Goal: Task Accomplishment & Management: Use online tool/utility

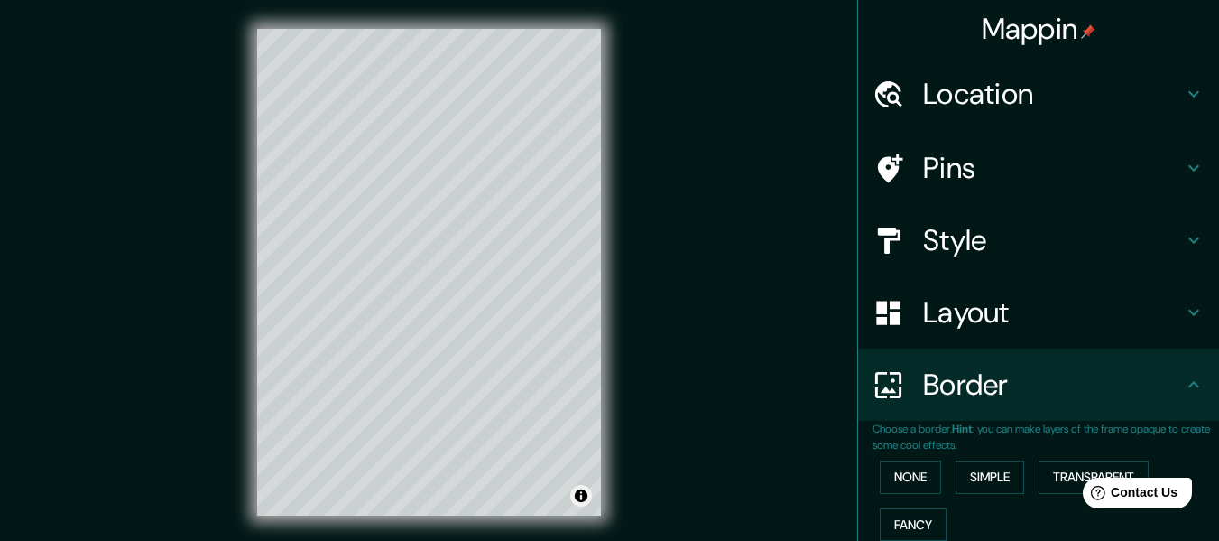
scroll to position [486, 0]
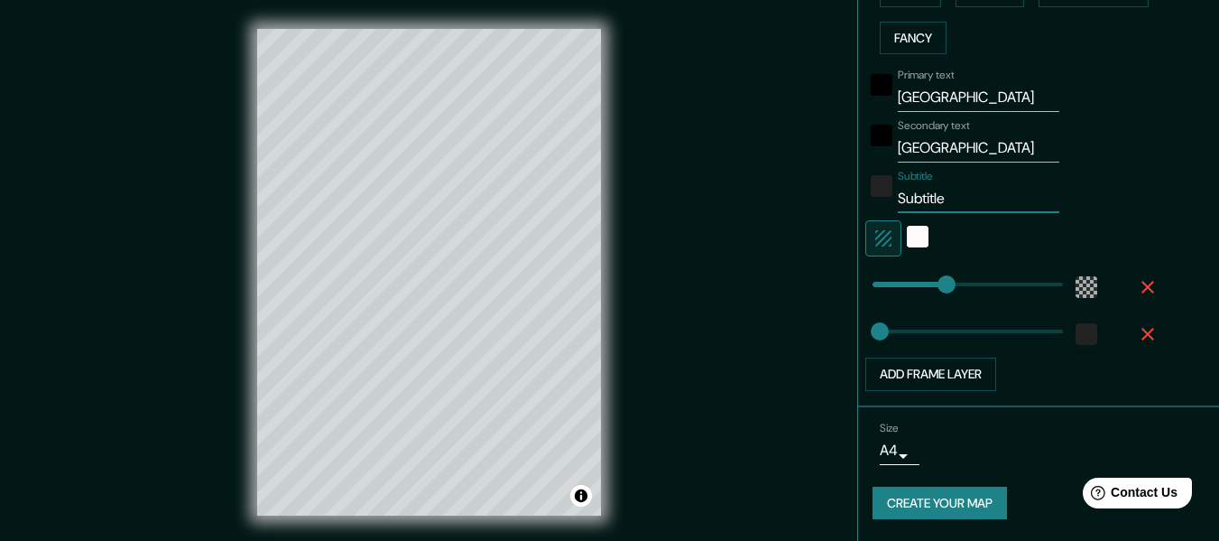
click at [940, 205] on input "Subtitle" at bounding box center [979, 198] width 162 height 29
paste input "N 41° 24' 9.09900" E 2° 9' 48.93694""
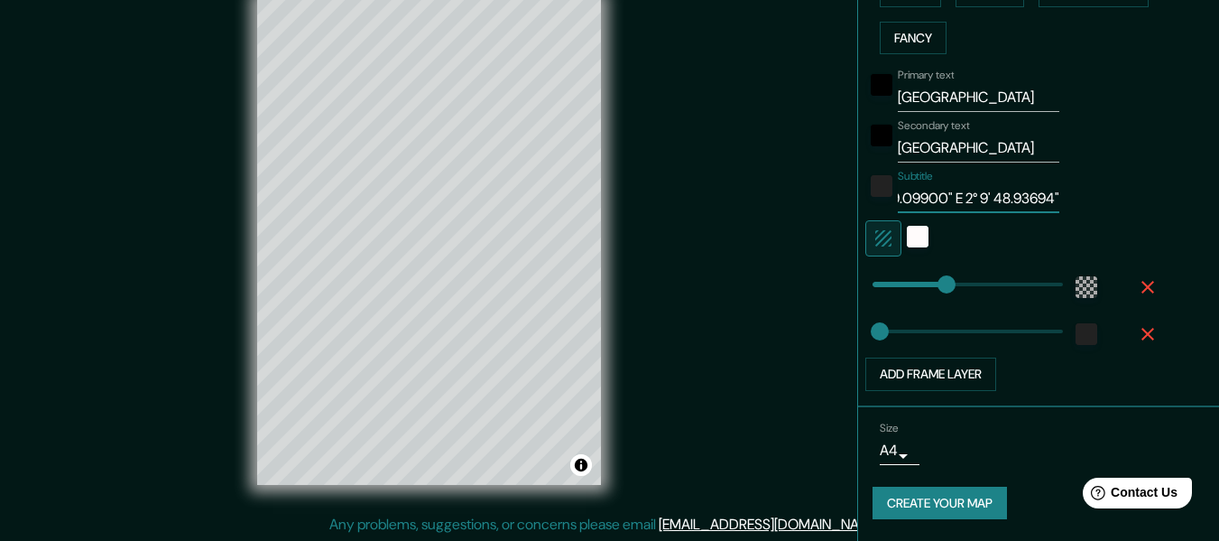
scroll to position [32, 0]
type input "N 41° 24' 9.09900" E 2° 9' 48.93694""
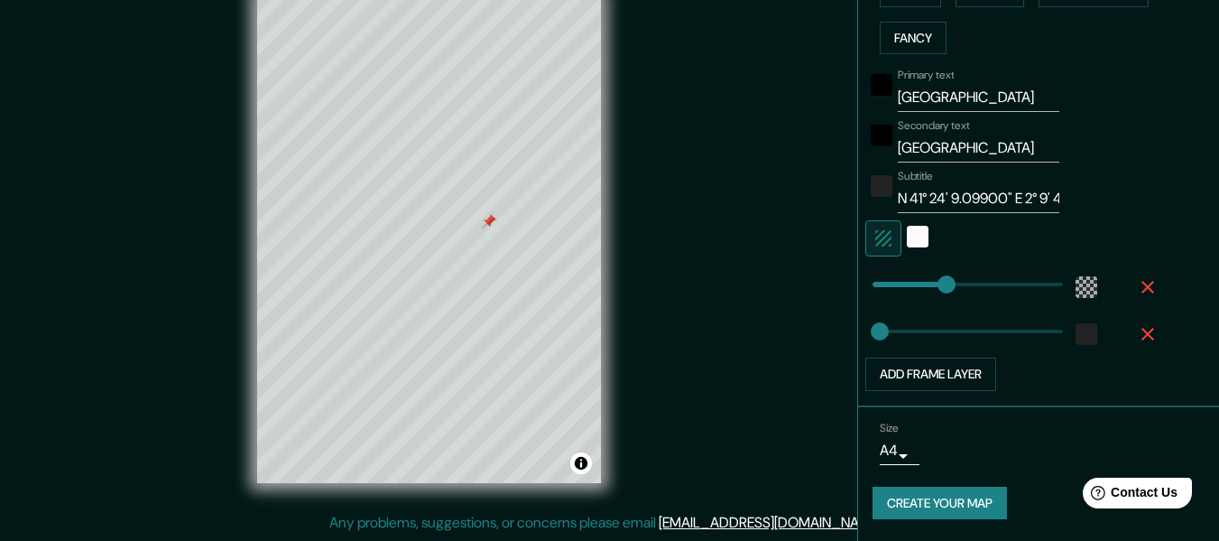
click at [493, 222] on div at bounding box center [489, 221] width 14 height 14
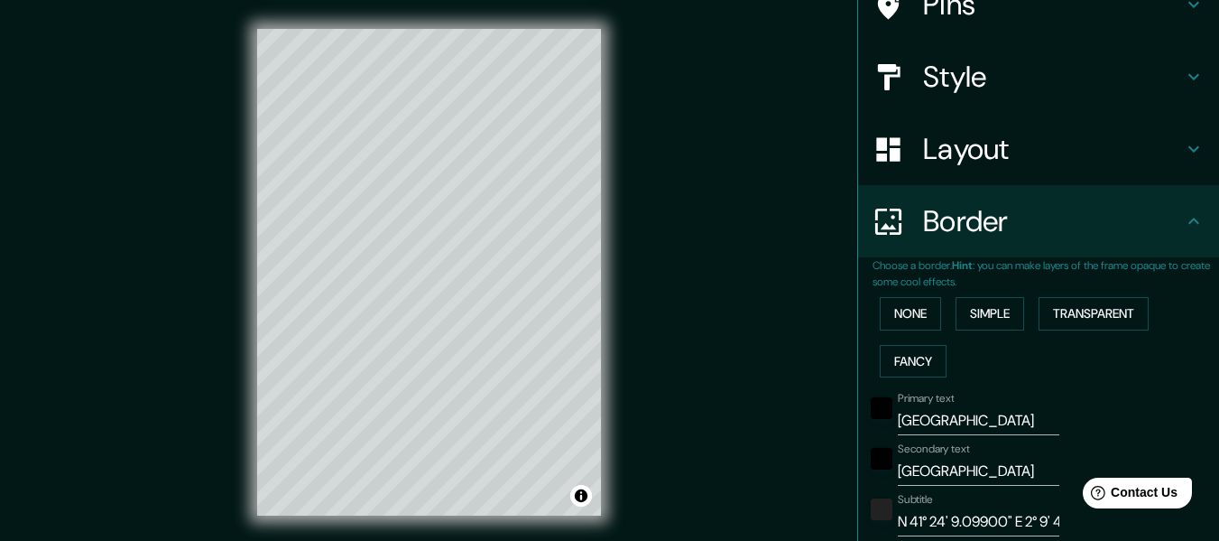
scroll to position [161, 0]
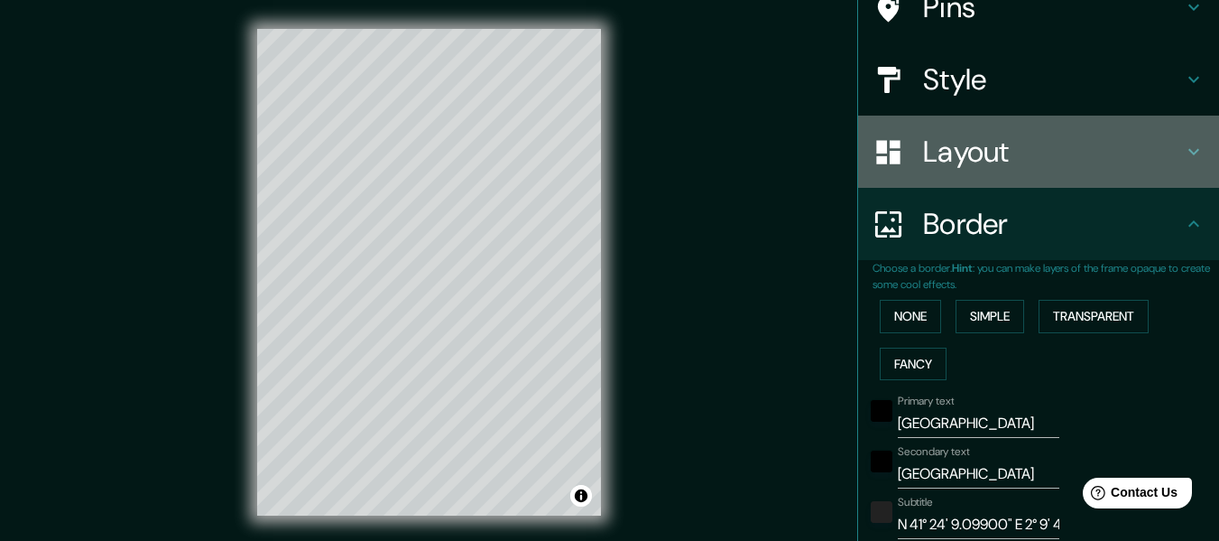
click at [1183, 155] on icon at bounding box center [1194, 152] width 22 height 22
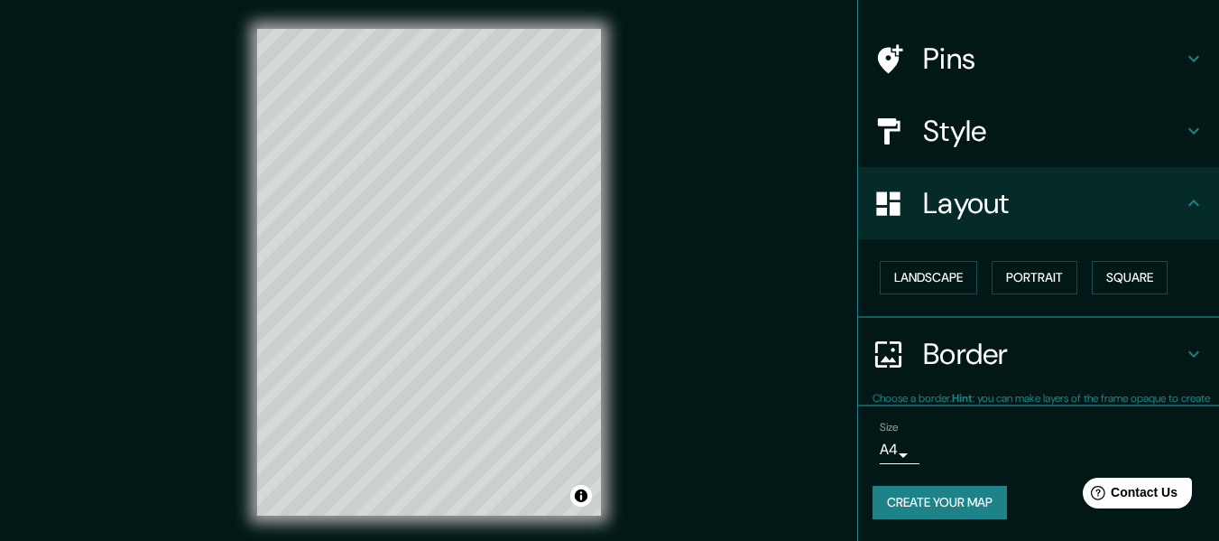
scroll to position [108, 0]
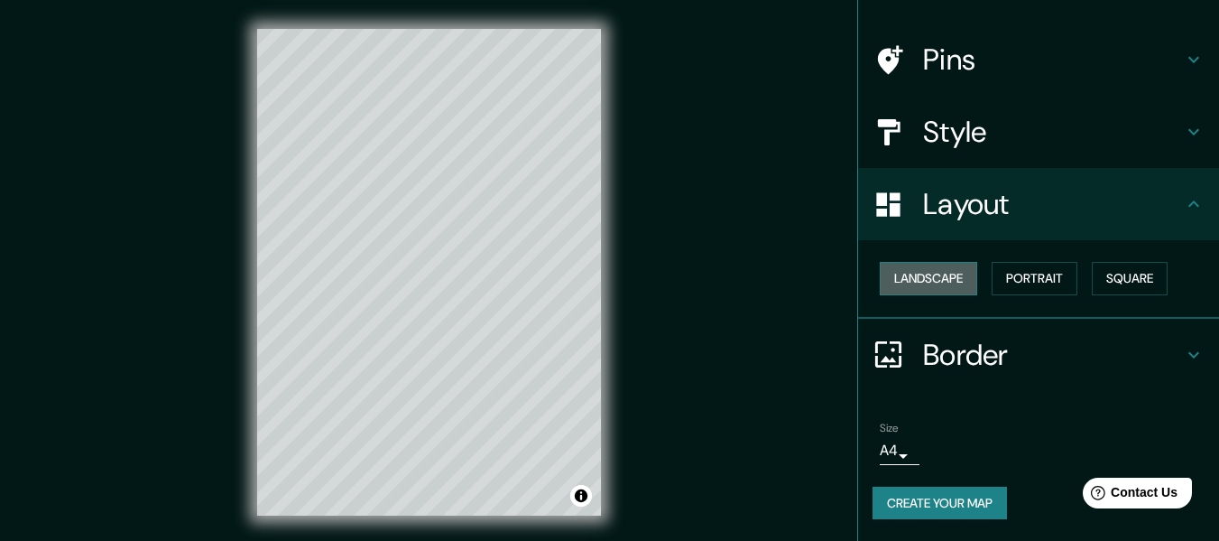
click at [935, 273] on button "Landscape" at bounding box center [928, 278] width 97 height 33
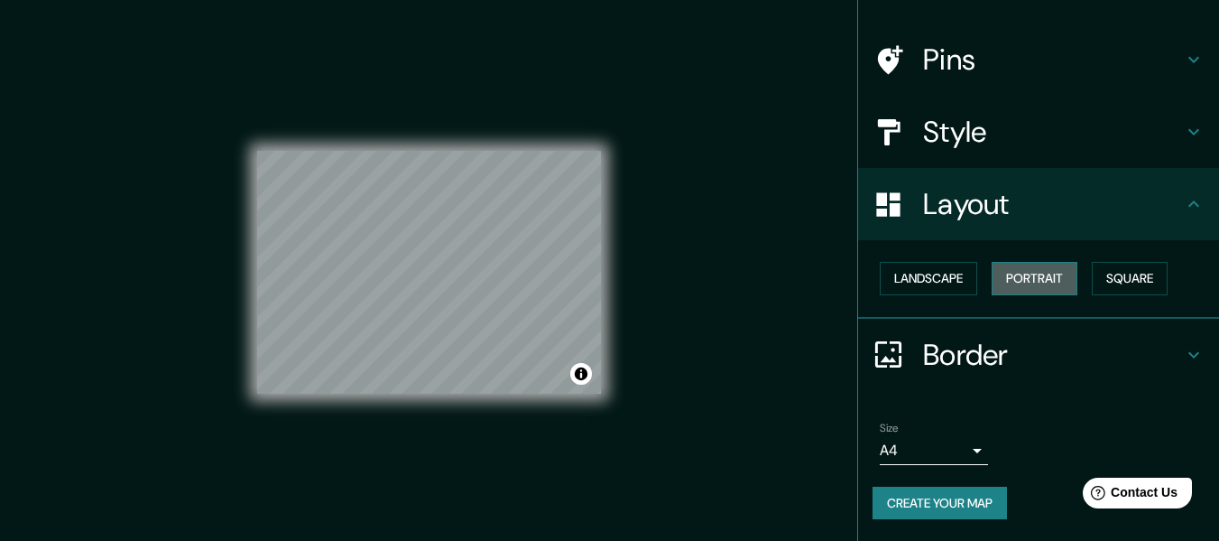
click at [1011, 280] on button "Portrait" at bounding box center [1035, 278] width 86 height 33
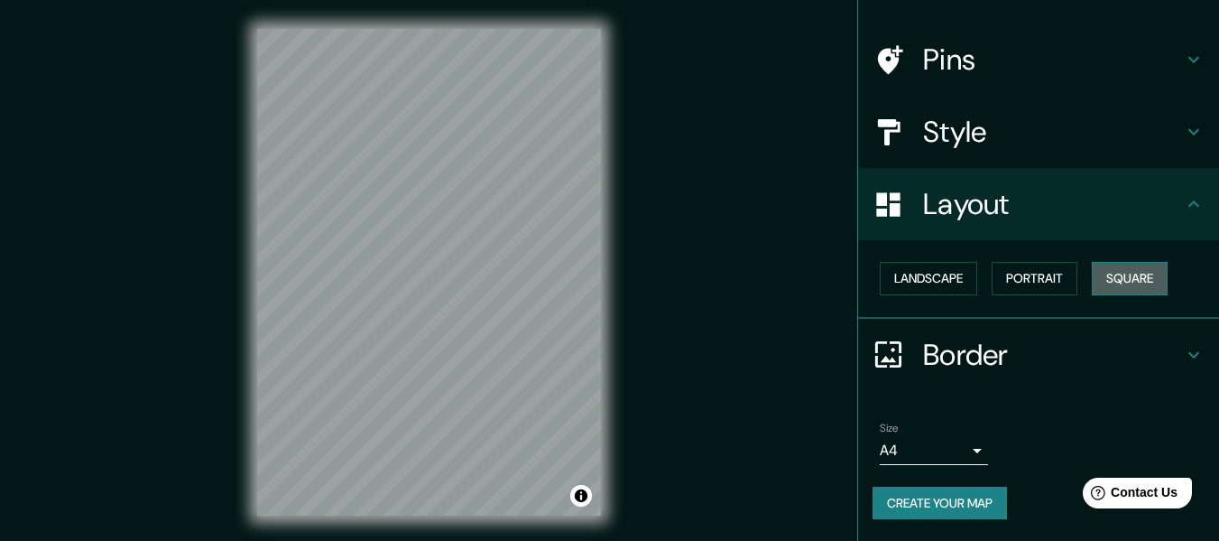
click at [1093, 275] on button "Square" at bounding box center [1130, 278] width 76 height 33
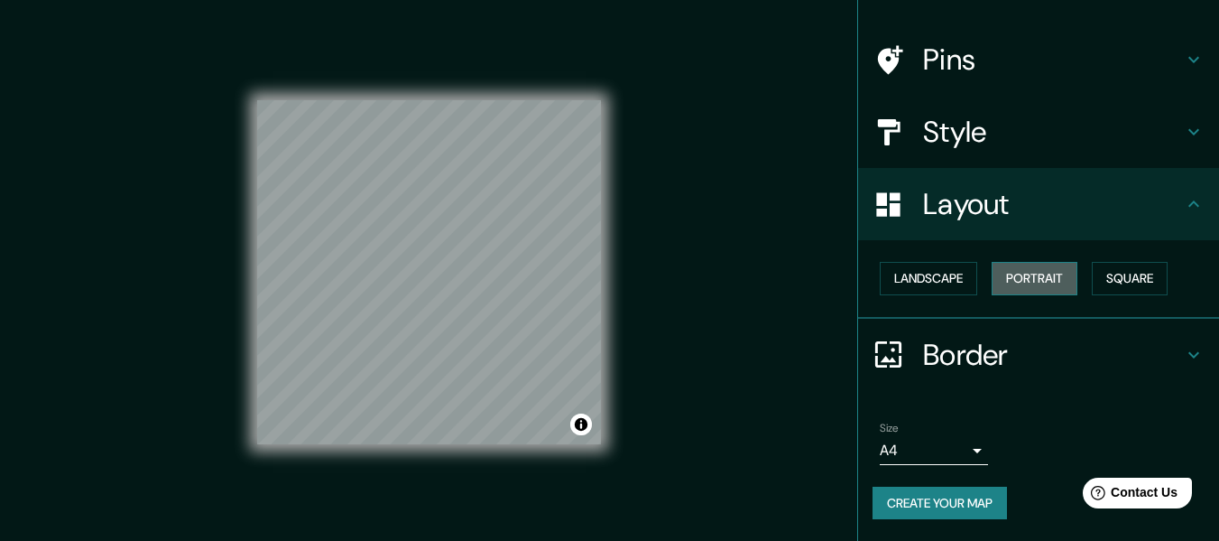
click at [1027, 277] on button "Portrait" at bounding box center [1035, 278] width 86 height 33
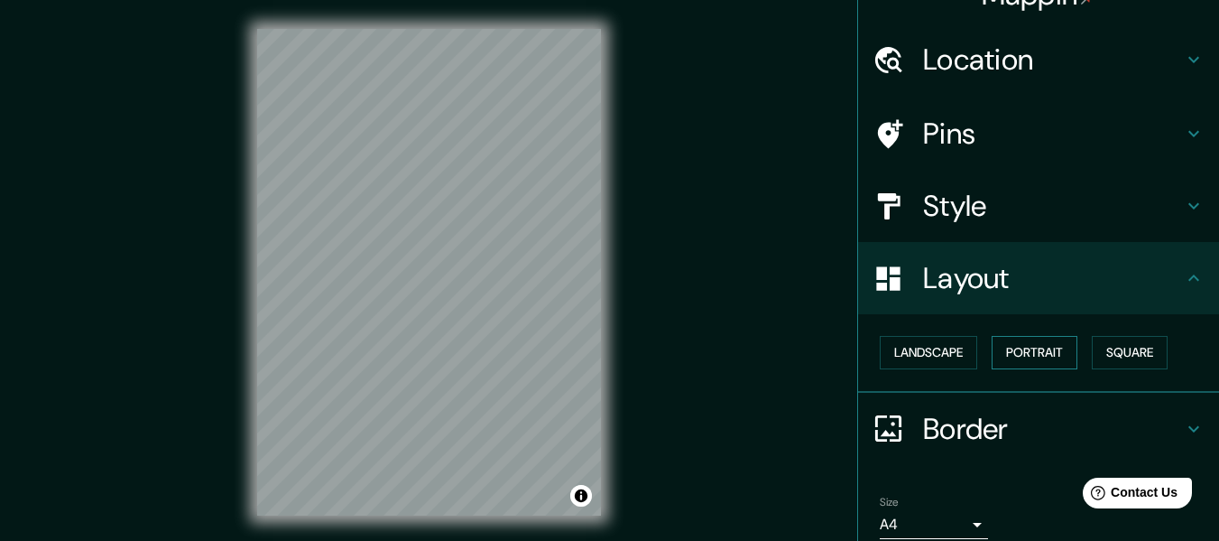
scroll to position [33, 0]
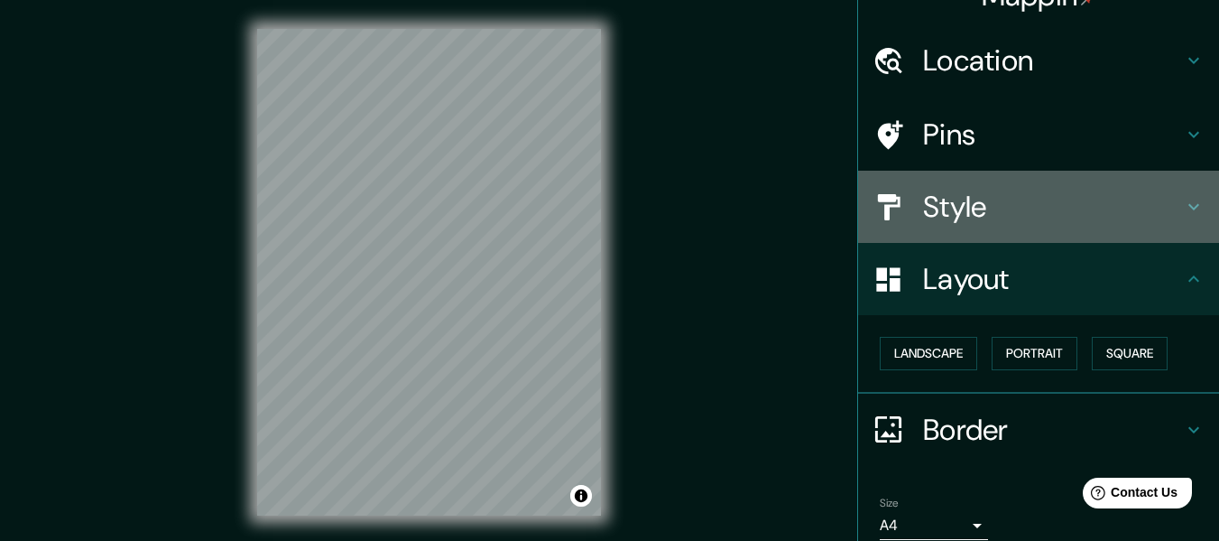
click at [1036, 221] on h4 "Style" at bounding box center [1053, 207] width 260 height 36
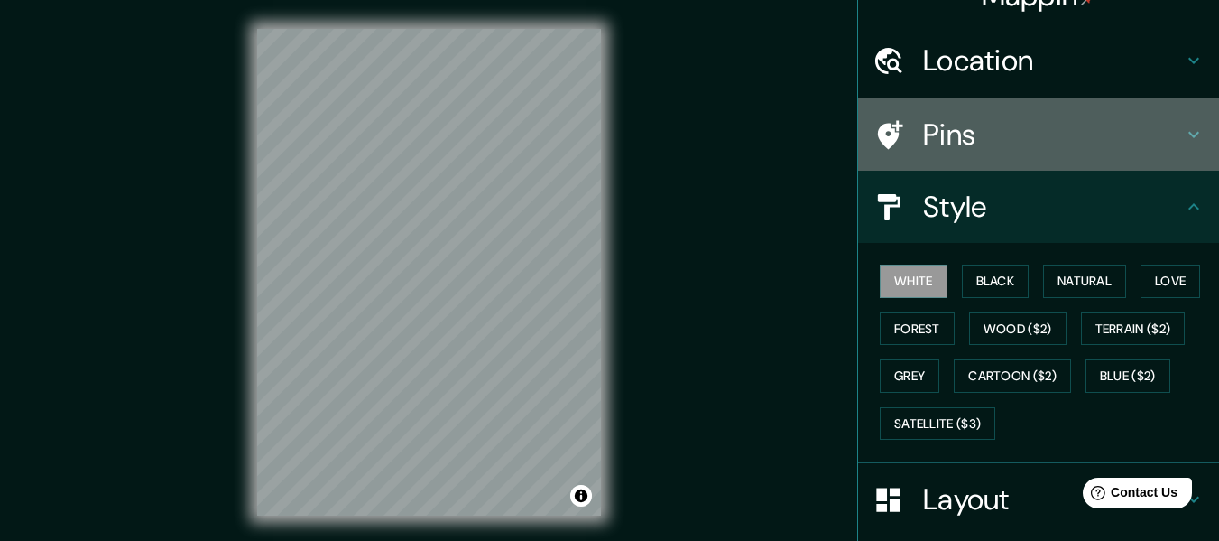
click at [1028, 143] on h4 "Pins" at bounding box center [1053, 134] width 260 height 36
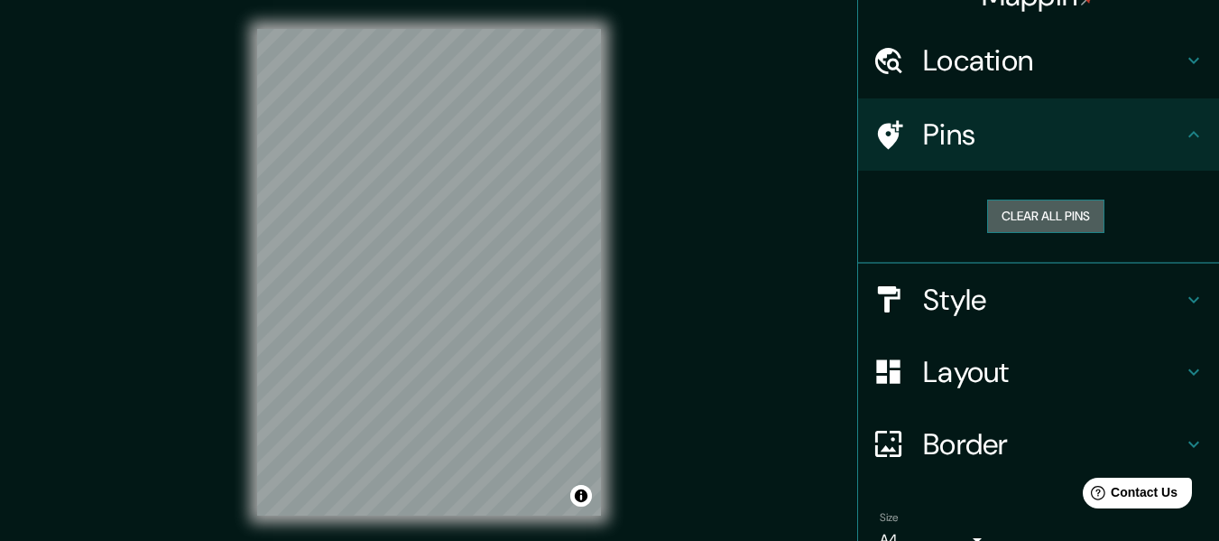
click at [1032, 205] on button "Clear all pins" at bounding box center [1045, 215] width 117 height 33
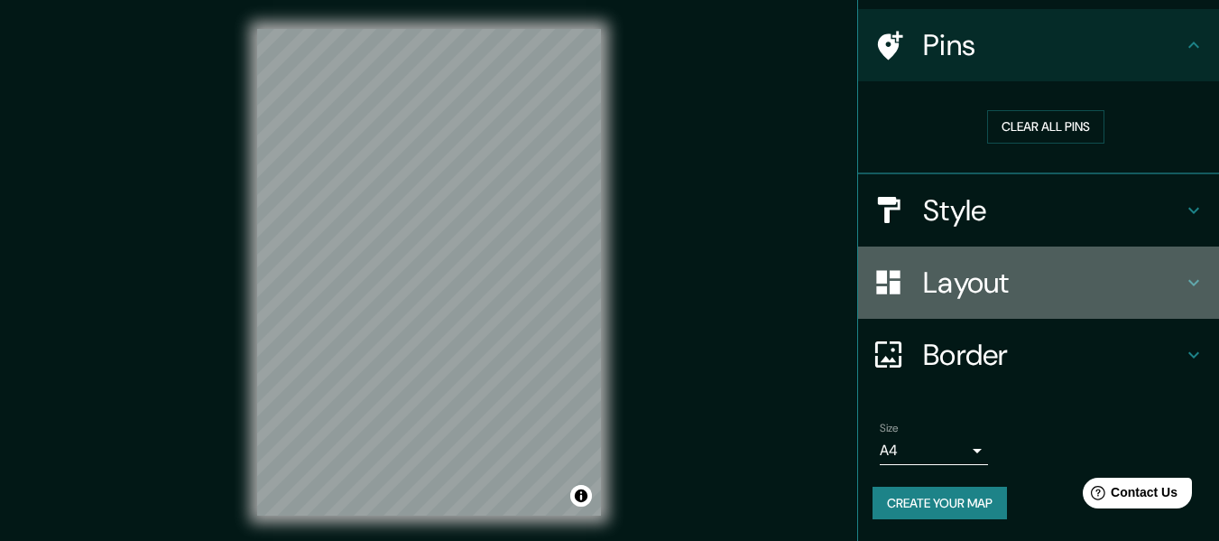
click at [1008, 279] on h4 "Layout" at bounding box center [1053, 282] width 260 height 36
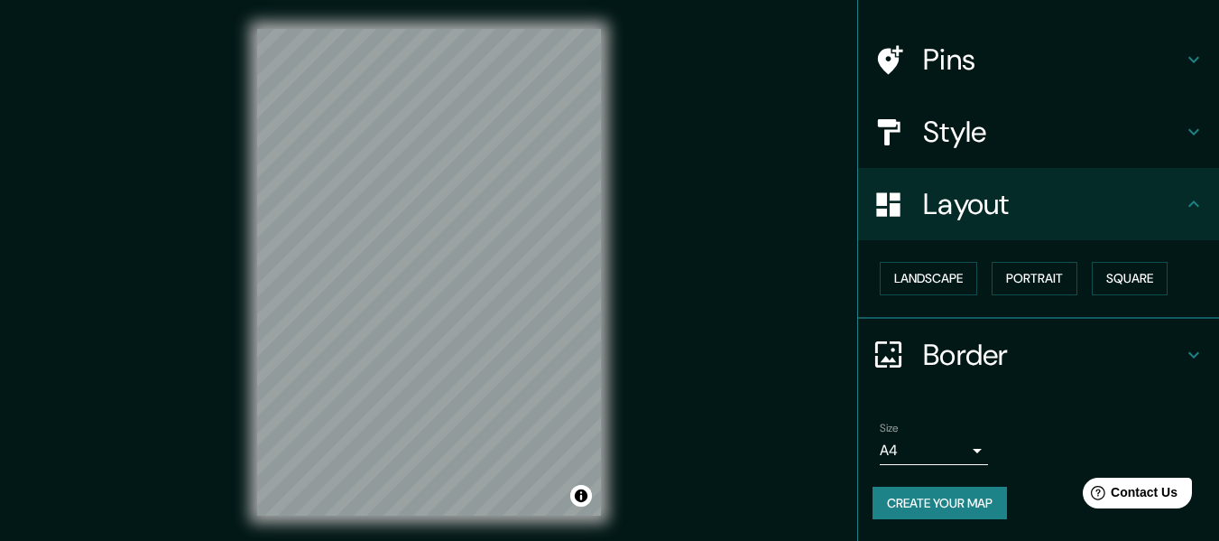
scroll to position [32, 0]
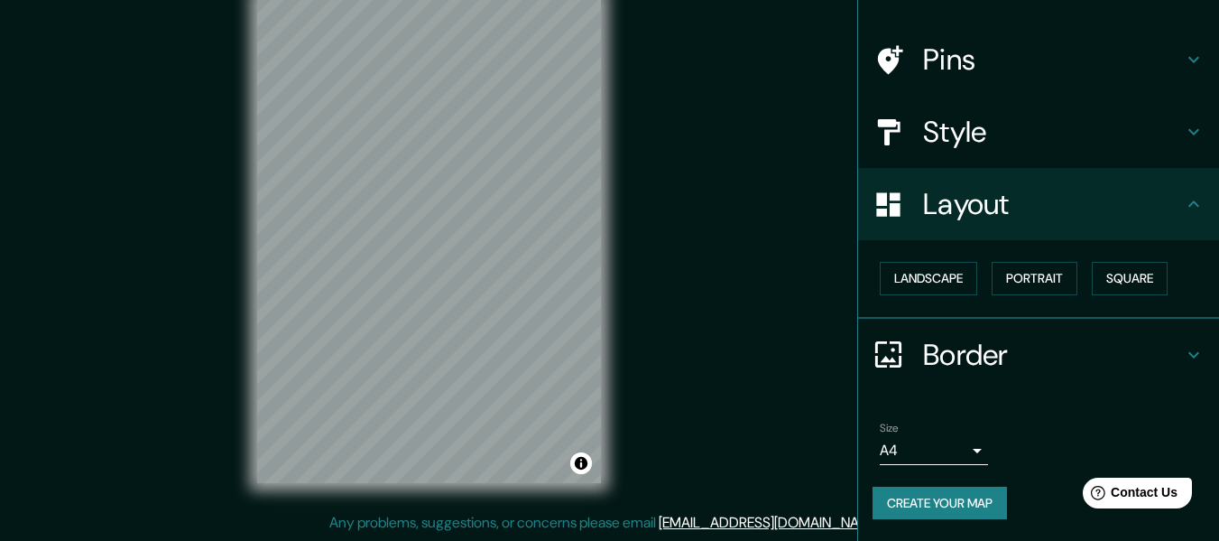
click at [992, 337] on h4 "Border" at bounding box center [1053, 355] width 260 height 36
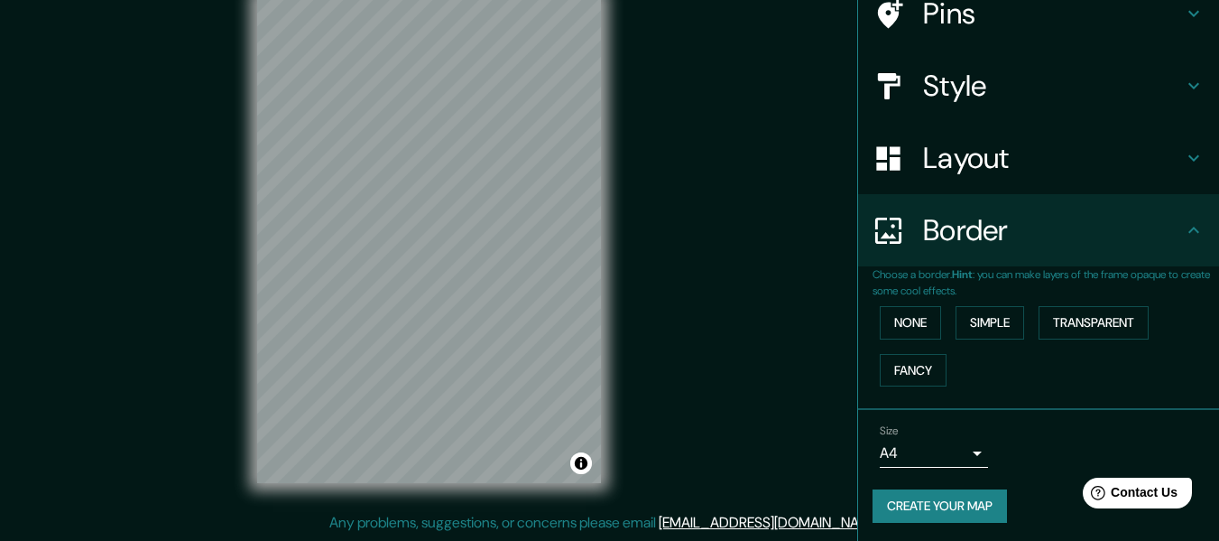
scroll to position [158, 0]
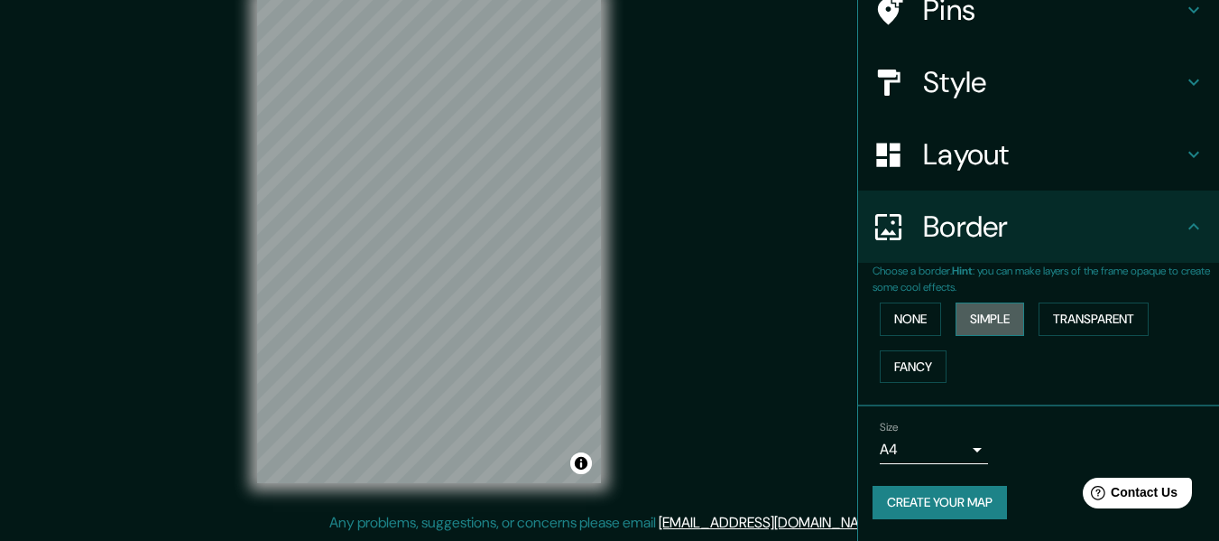
click at [986, 314] on button "Simple" at bounding box center [990, 318] width 69 height 33
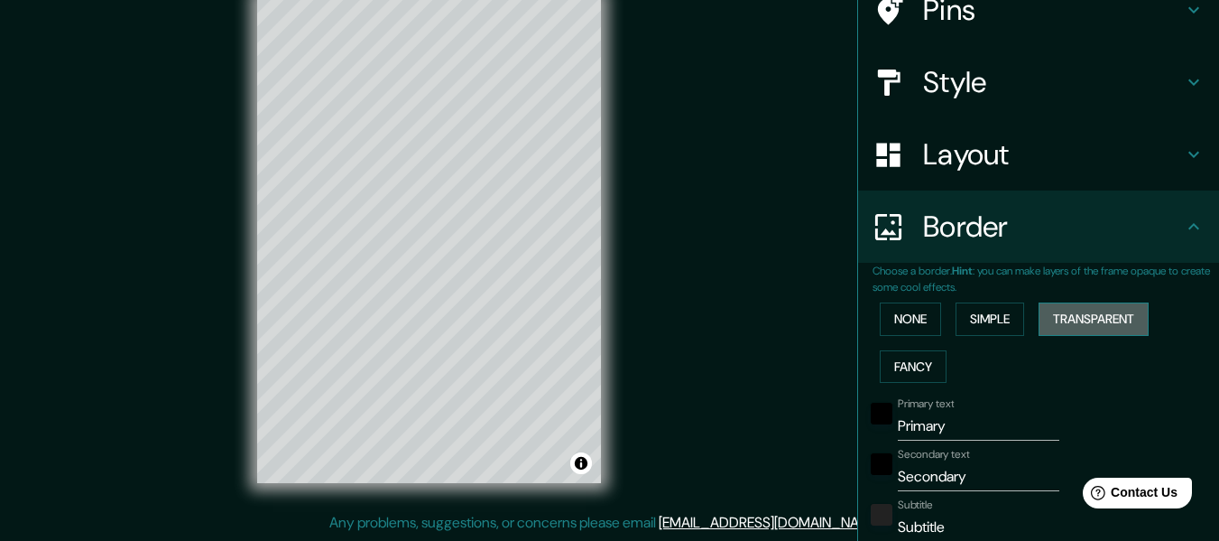
click at [1088, 319] on button "Transparent" at bounding box center [1094, 318] width 110 height 33
click at [1000, 321] on button "Simple" at bounding box center [990, 318] width 69 height 33
click at [915, 360] on button "Fancy" at bounding box center [913, 366] width 67 height 33
drag, startPoint x: 939, startPoint y: 426, endPoint x: 842, endPoint y: 415, distance: 97.2
click at [842, 415] on div "Mappin Location Pins Style Layout Border Choose a border. Hint : you can make l…" at bounding box center [609, 254] width 1219 height 573
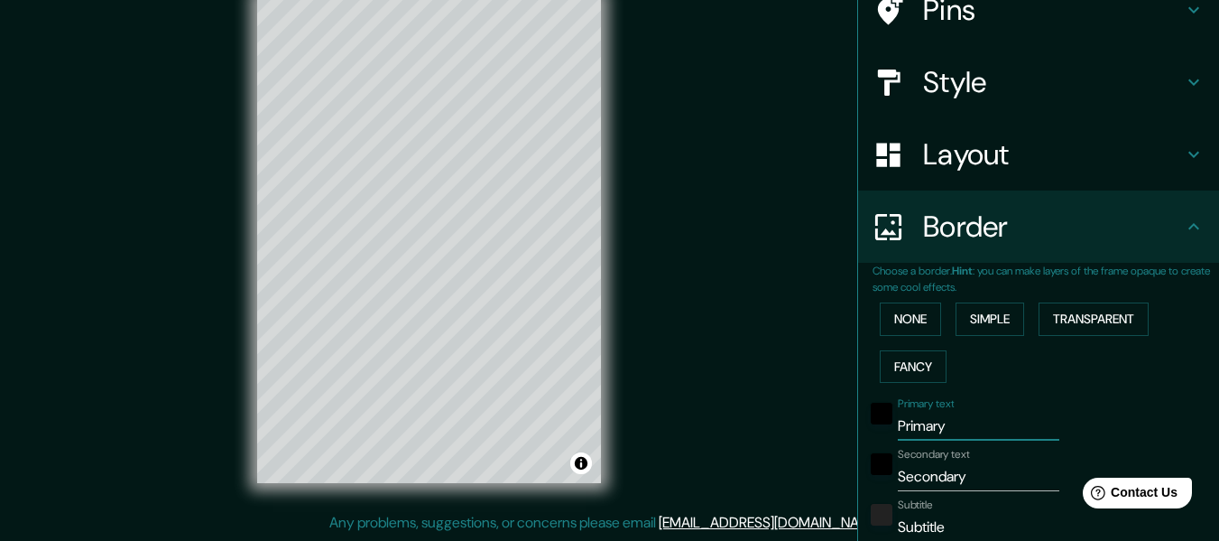
type input "b"
type input "152"
type input "30"
type input "15"
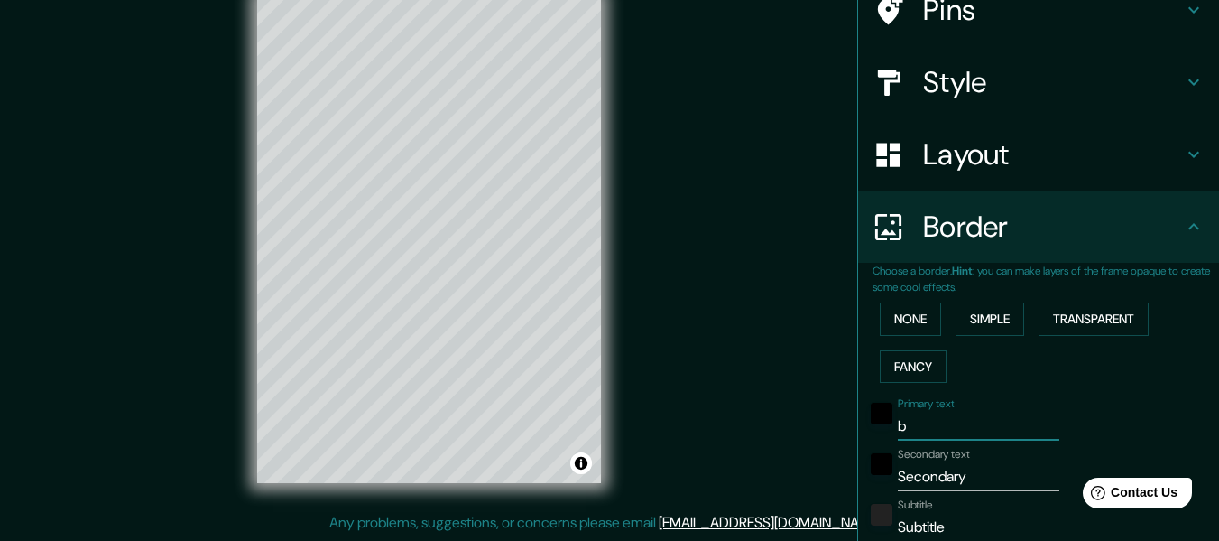
type input "ba"
type input "152"
type input "30"
type input "15"
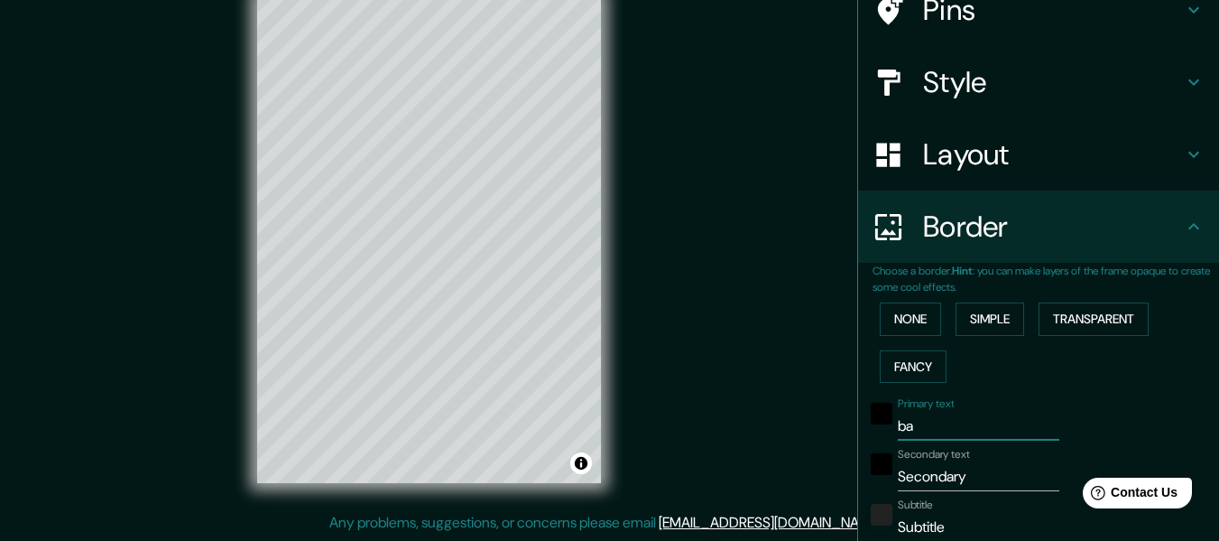
type input "bar"
type input "152"
type input "30"
type input "15"
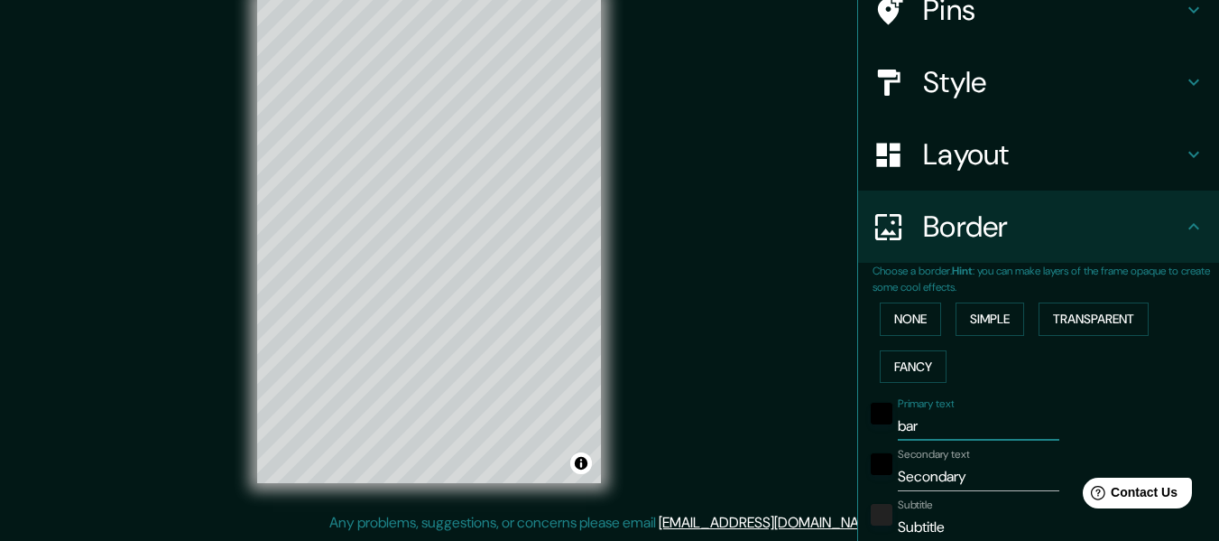
type input "barc"
type input "152"
type input "30"
type input "15"
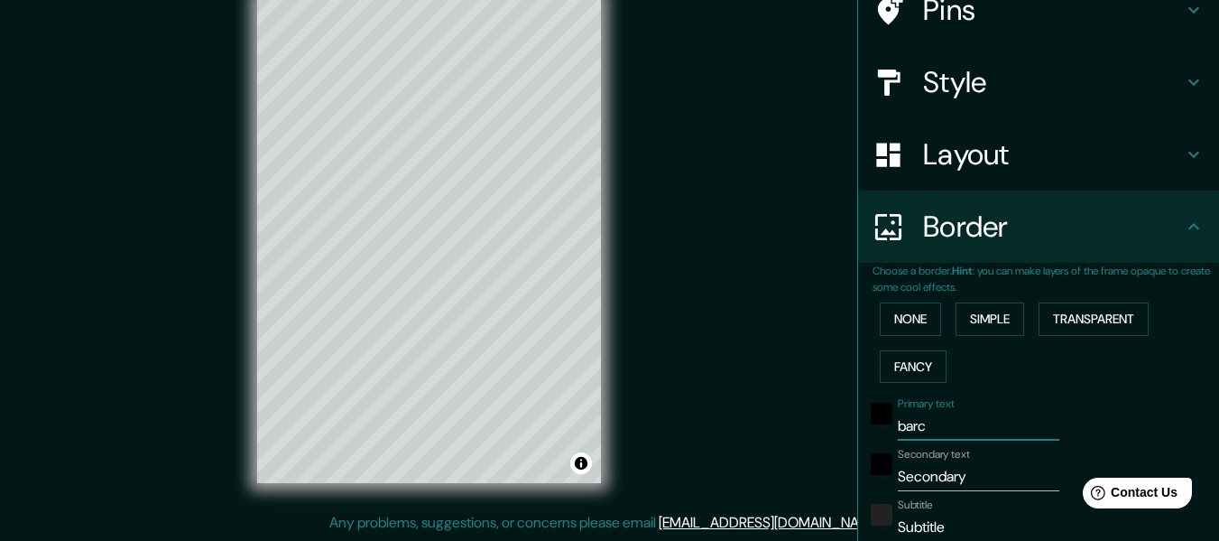
type input "barce"
type input "152"
type input "30"
type input "15"
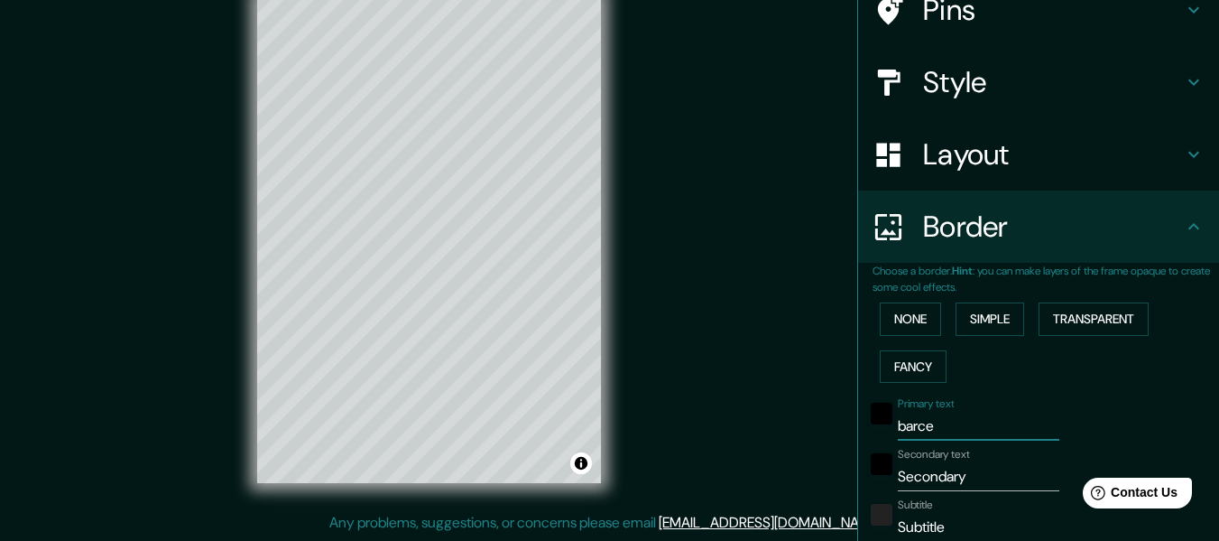
type input "barcel"
type input "152"
type input "30"
type input "15"
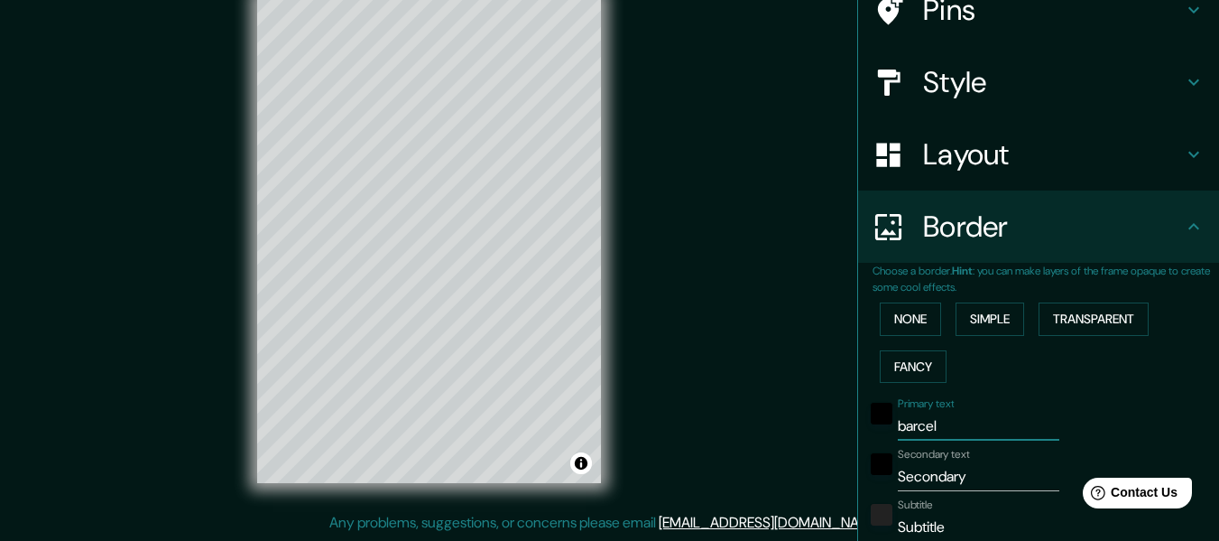
type input "barcelo"
type input "152"
type input "30"
type input "15"
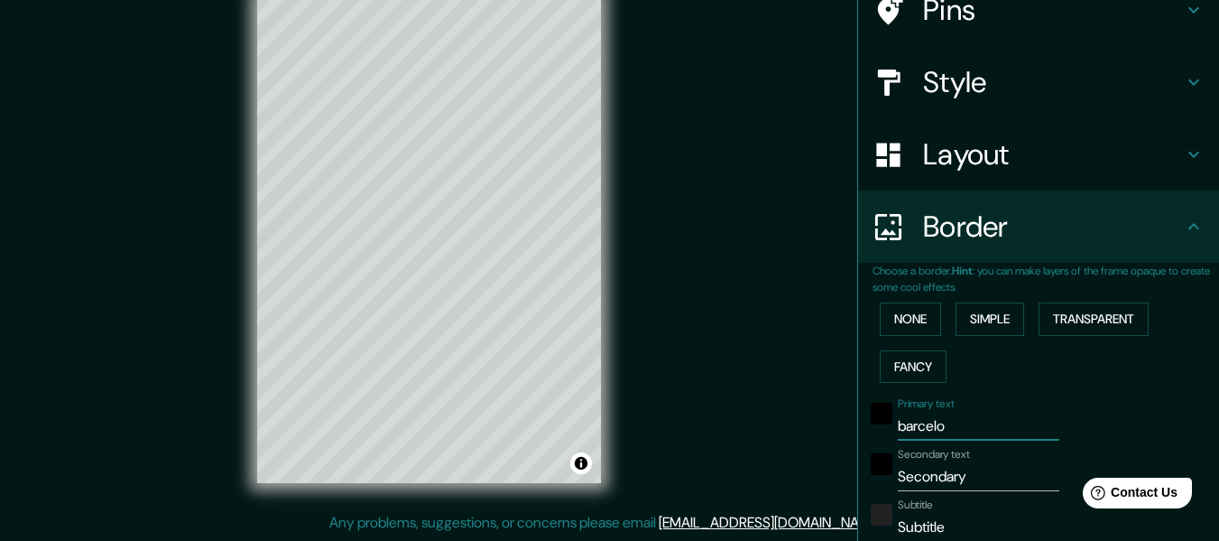
type input "barcelon"
type input "152"
type input "30"
type input "15"
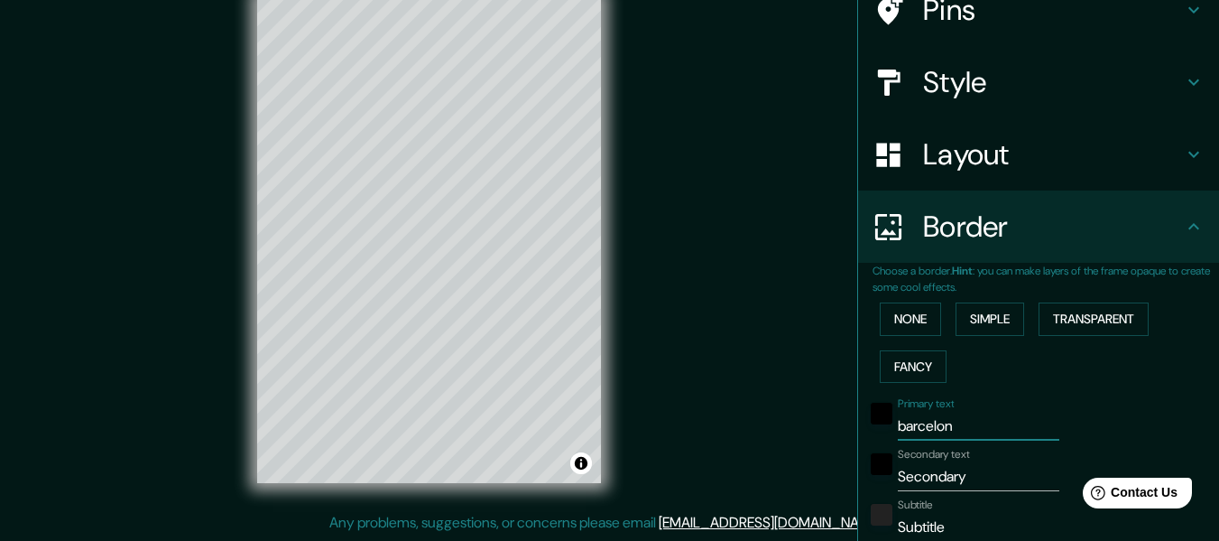
type input "[GEOGRAPHIC_DATA]"
type input "152"
type input "30"
type input "15"
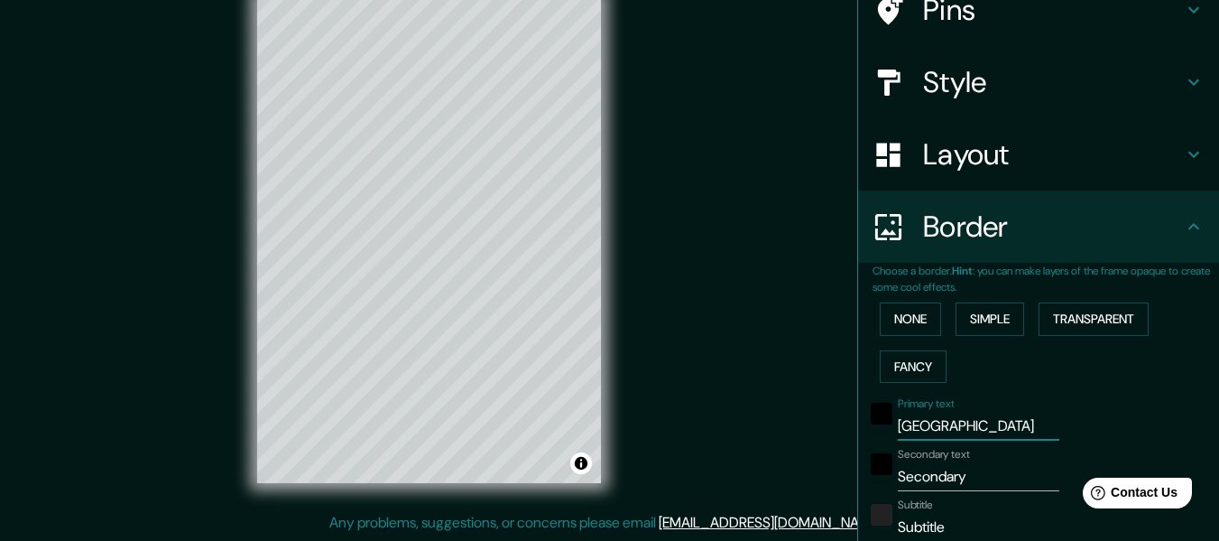
type input "[GEOGRAPHIC_DATA]"
type input "s"
type input "152"
type input "30"
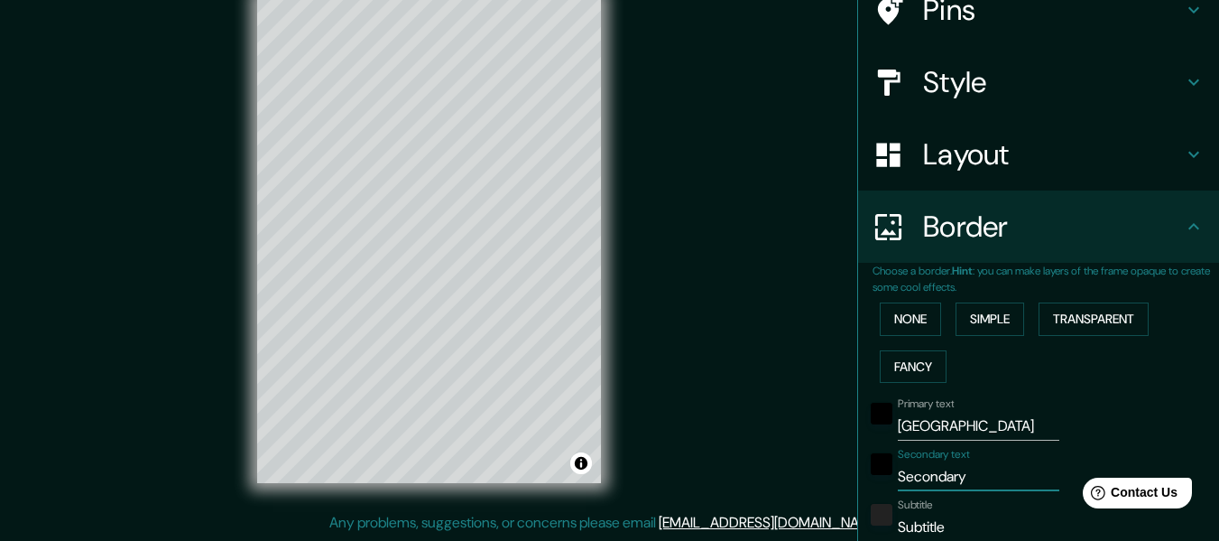
type input "15"
type input "sp"
type input "152"
type input "30"
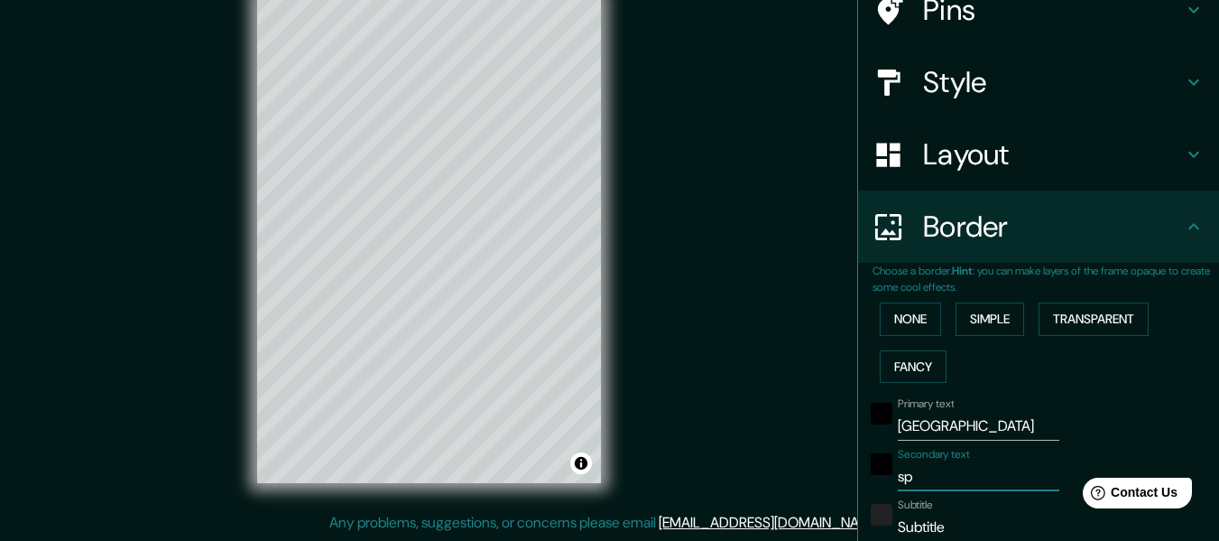
type input "15"
type input "spa"
type input "152"
type input "30"
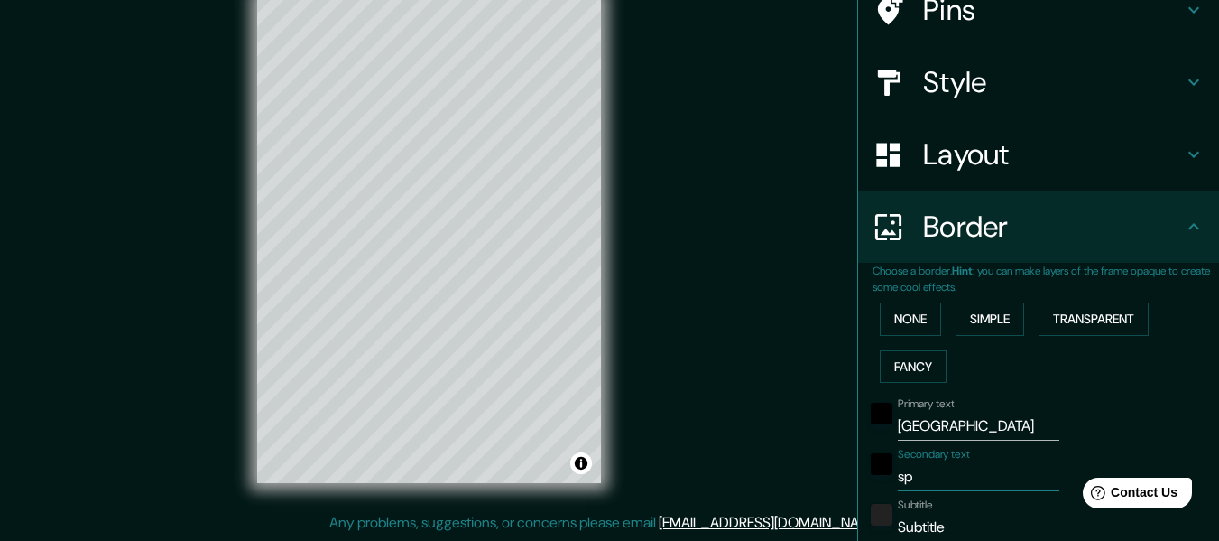
type input "15"
type input "spai"
type input "152"
type input "30"
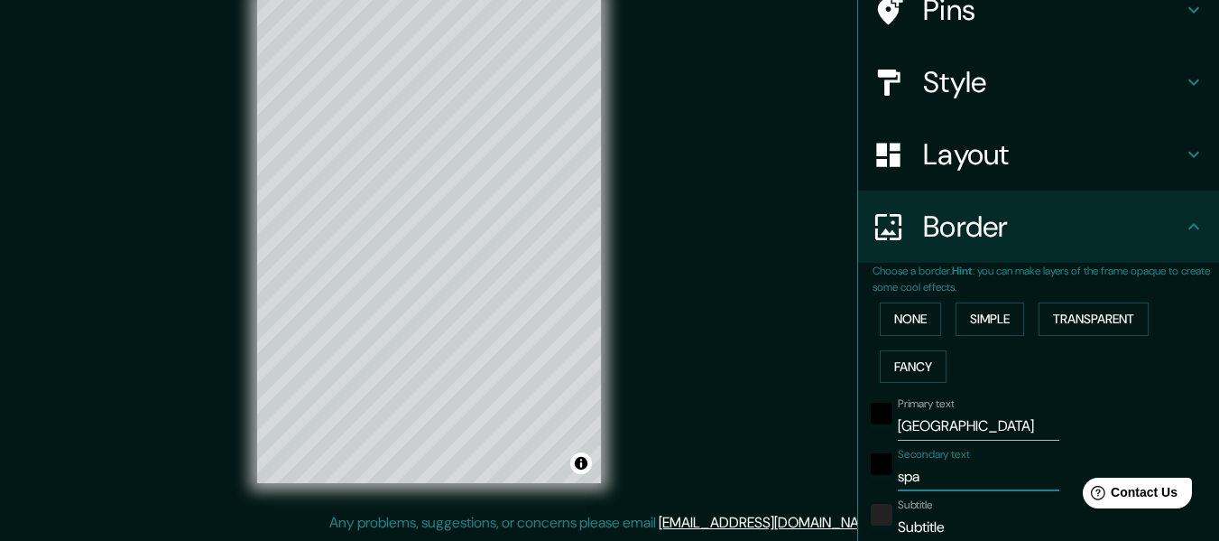
type input "15"
type input "[GEOGRAPHIC_DATA]"
type input "152"
type input "30"
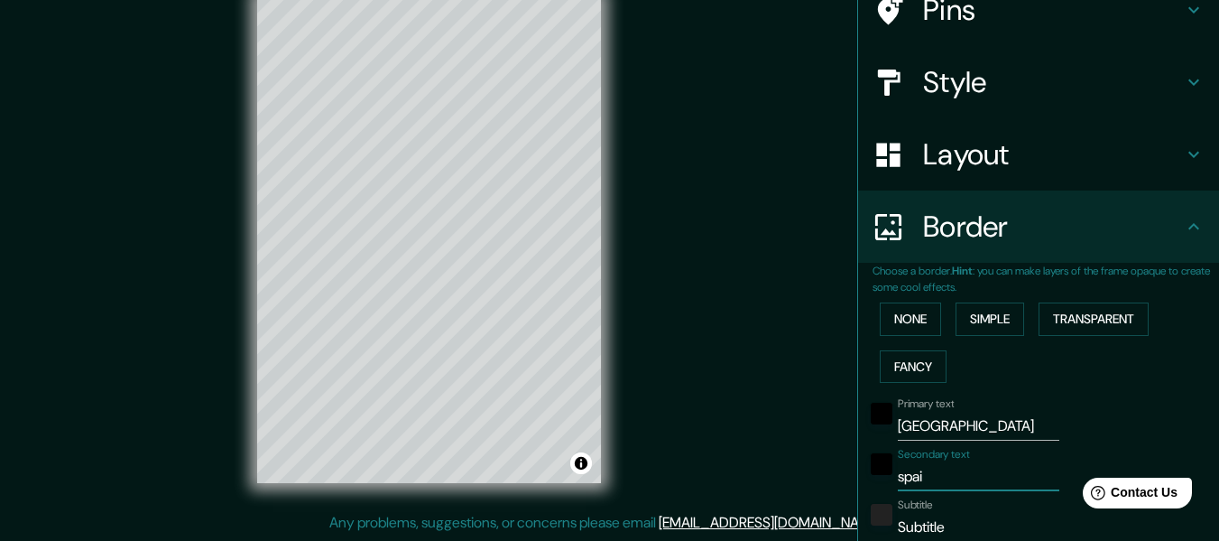
type input "15"
type input "spai"
type input "152"
type input "30"
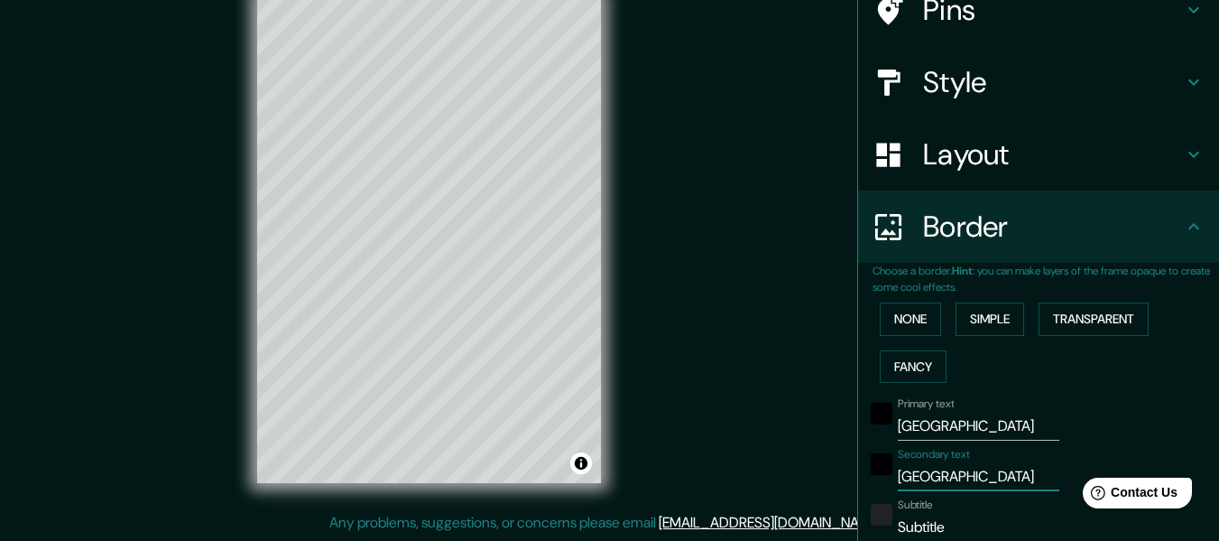
type input "15"
type input "spa"
type input "152"
type input "30"
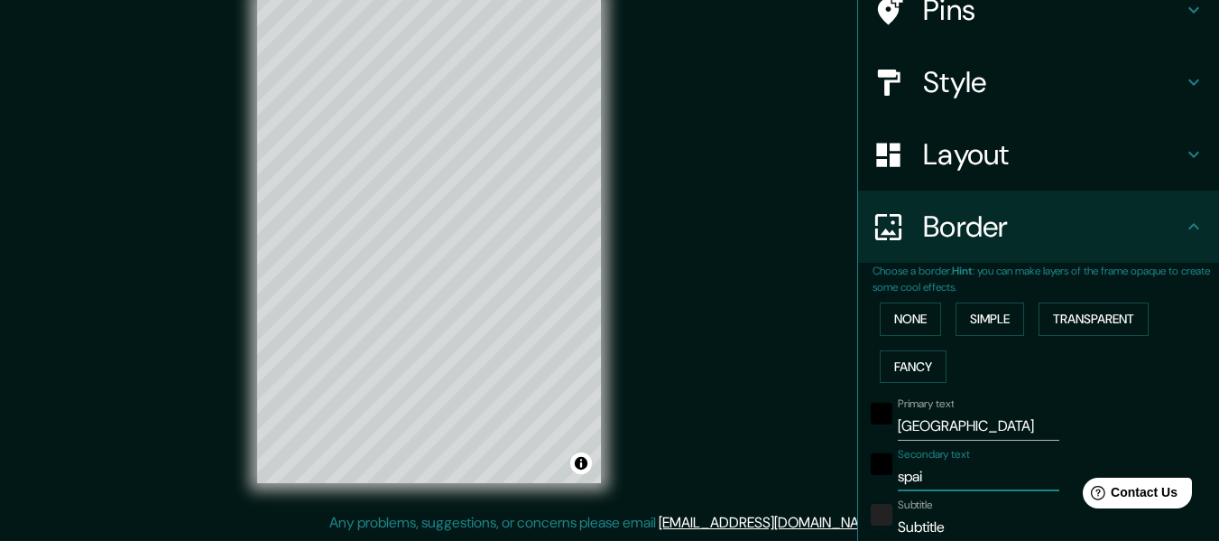
type input "15"
type input "sp"
type input "152"
type input "30"
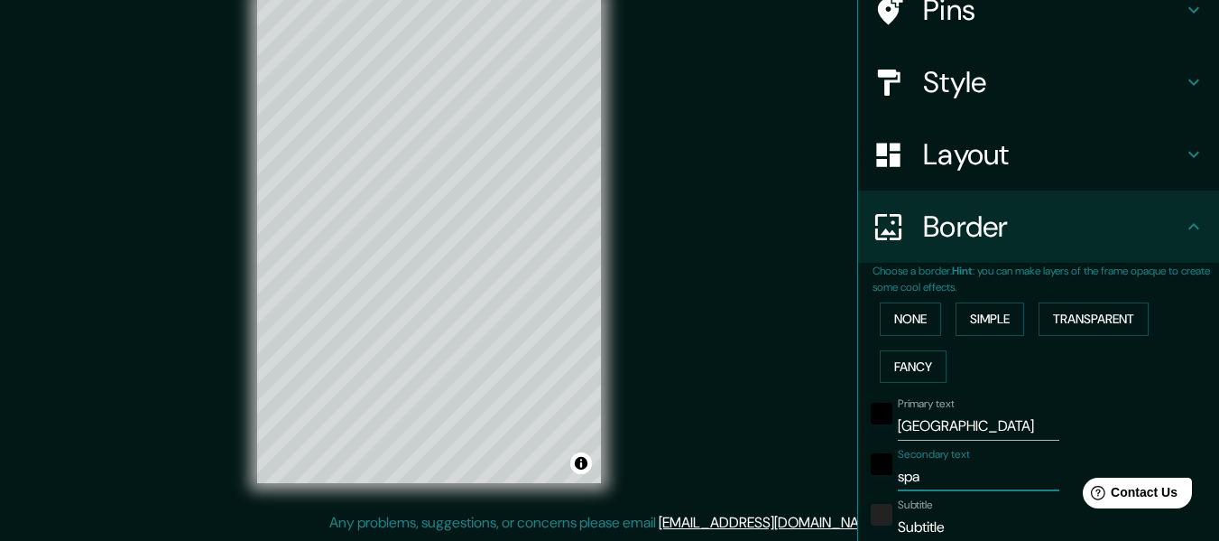
type input "15"
type input "s"
type input "152"
type input "30"
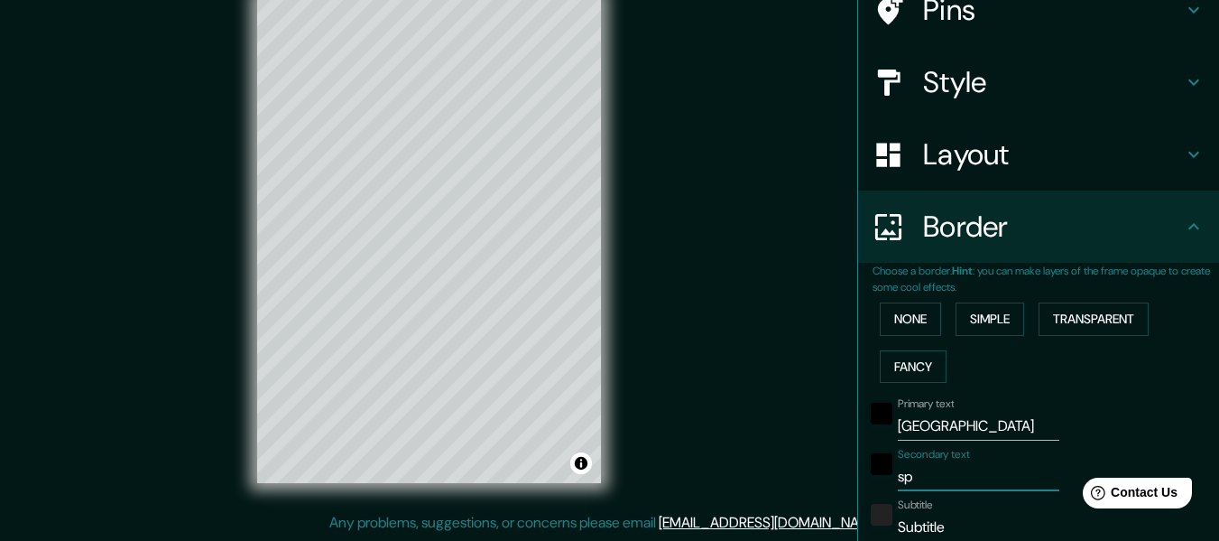
type input "15"
type input "152"
type input "30"
type input "15"
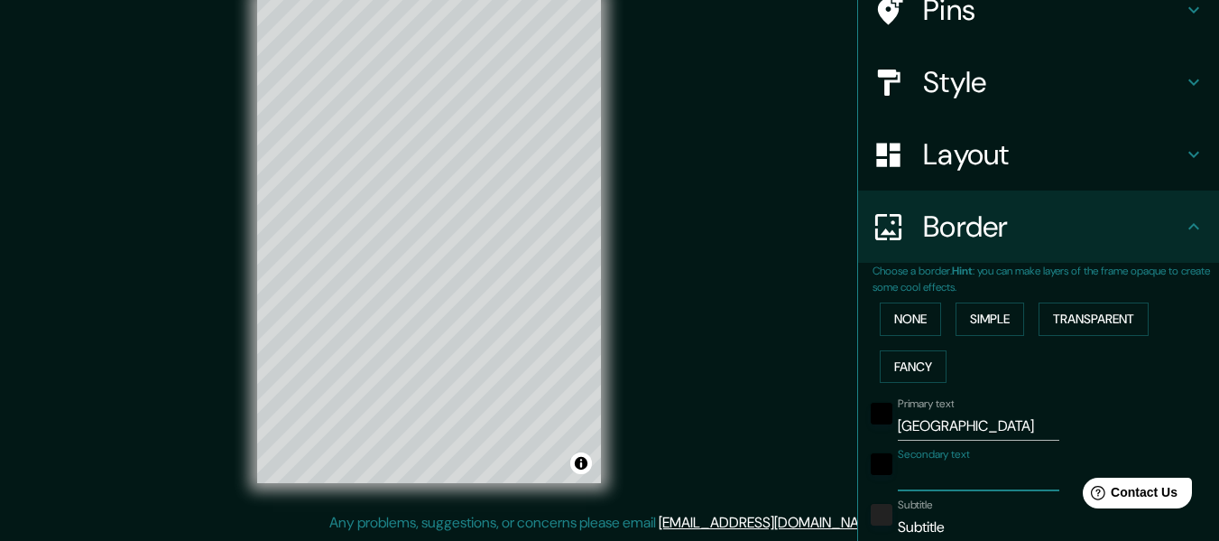
type input "e"
type input "152"
type input "30"
type input "15"
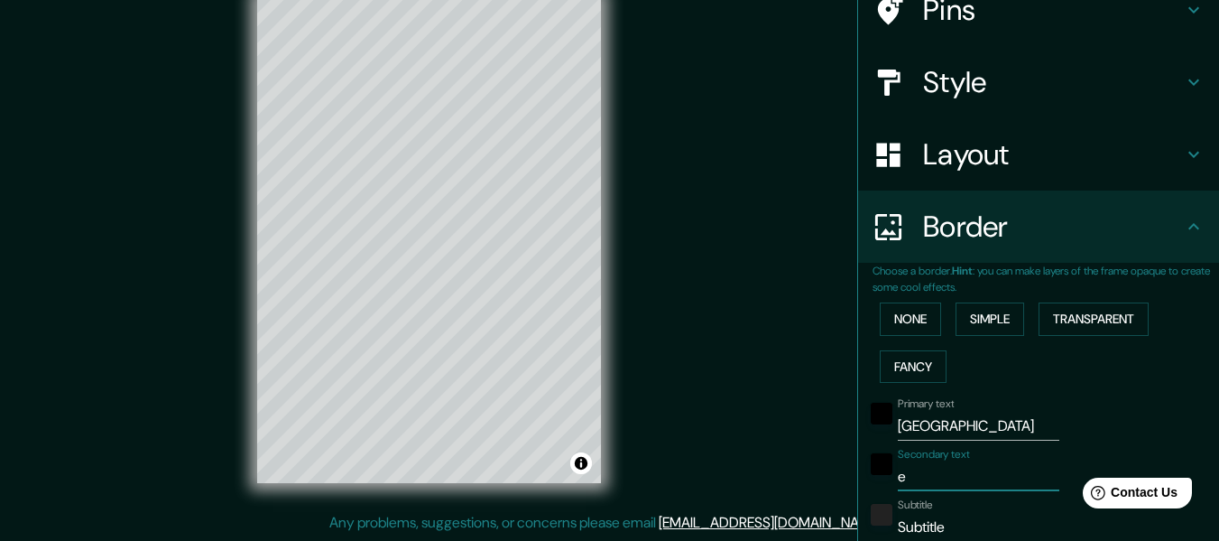
type input "es"
type input "152"
type input "30"
type input "15"
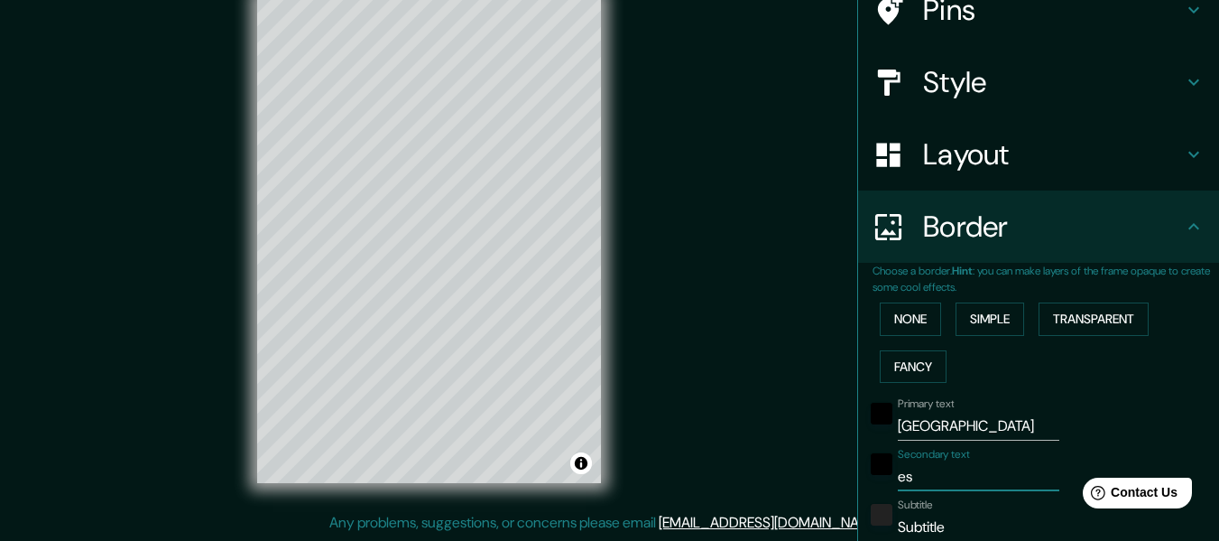
type input "esp"
type input "152"
type input "30"
type input "15"
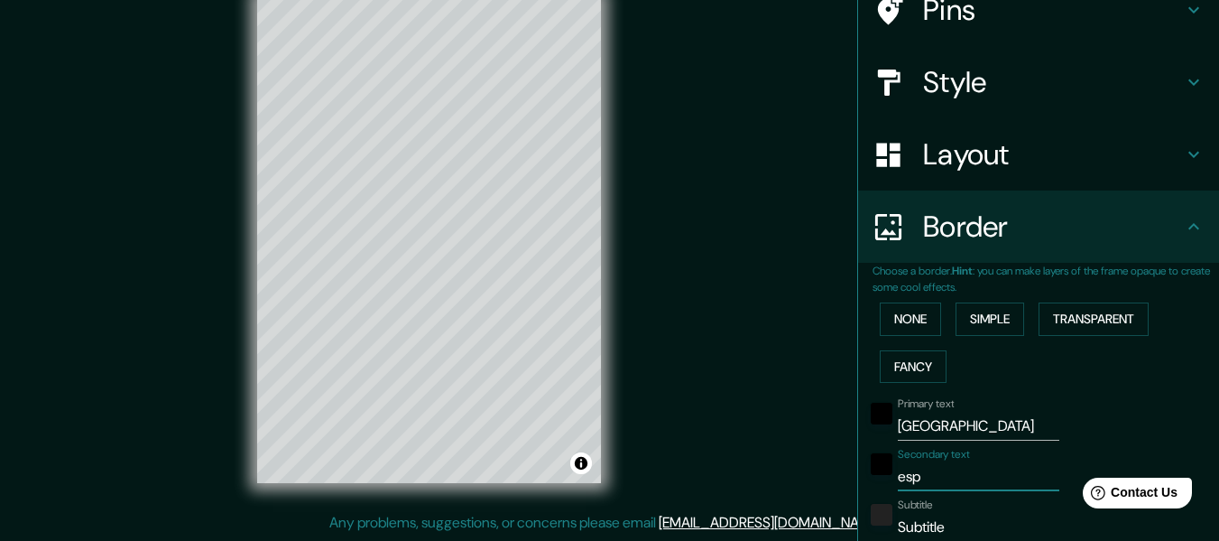
type input "espa"
type input "152"
type input "30"
type input "15"
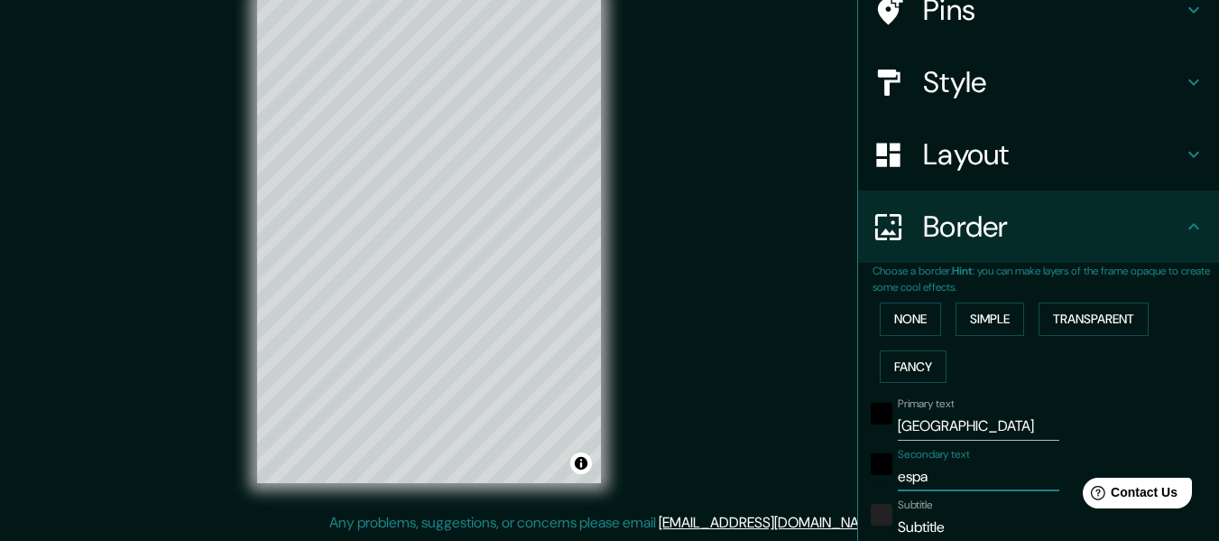
type input "espal"
type input "152"
type input "30"
type input "15"
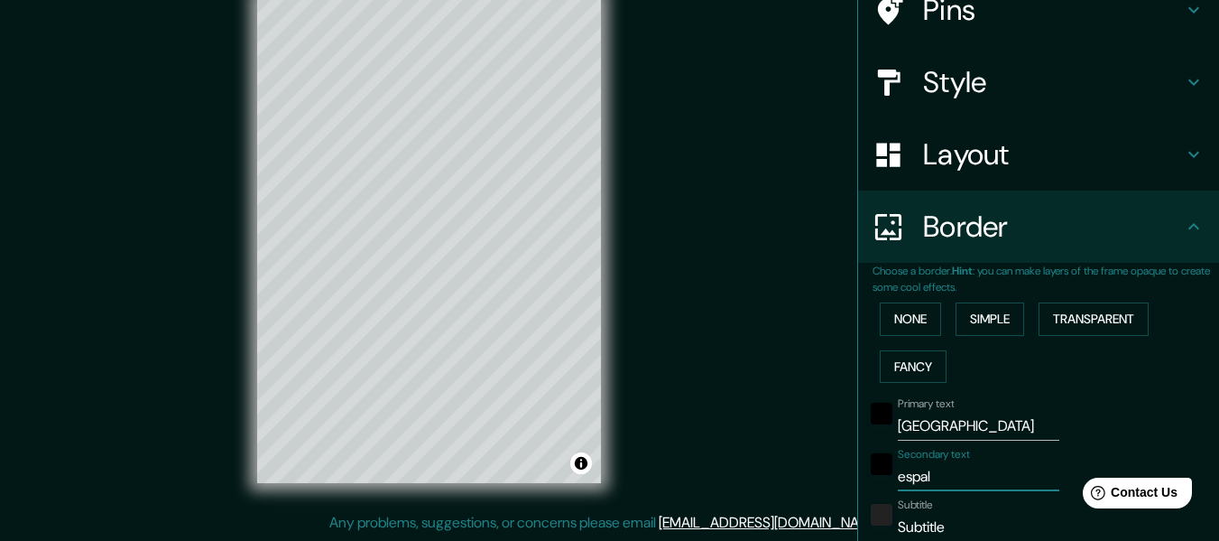
type input "espala"
type input "152"
type input "30"
type input "15"
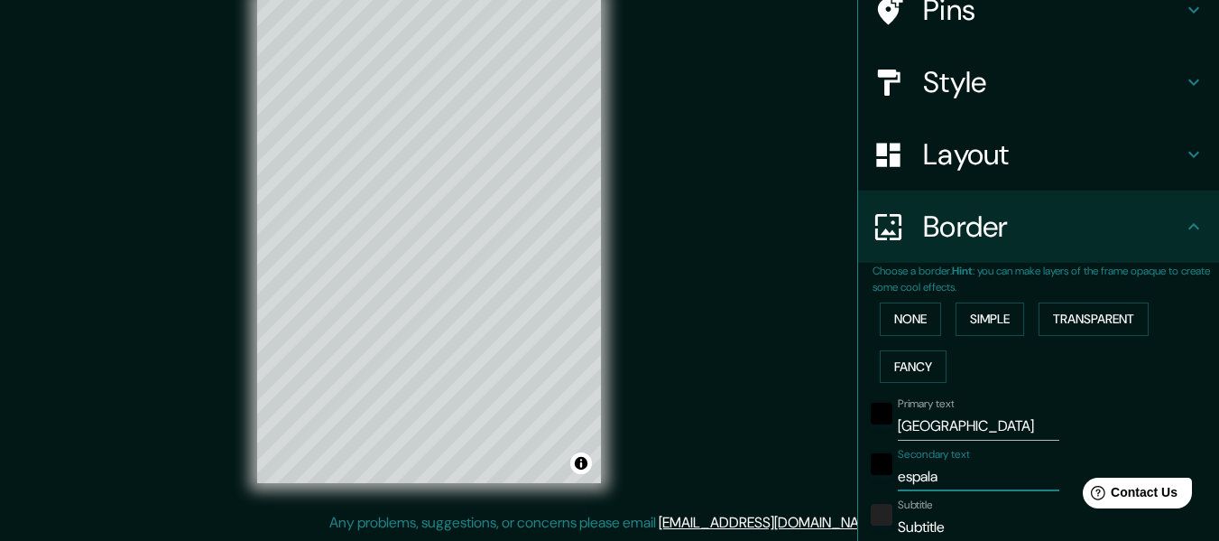
type input "espal"
type input "152"
type input "30"
type input "15"
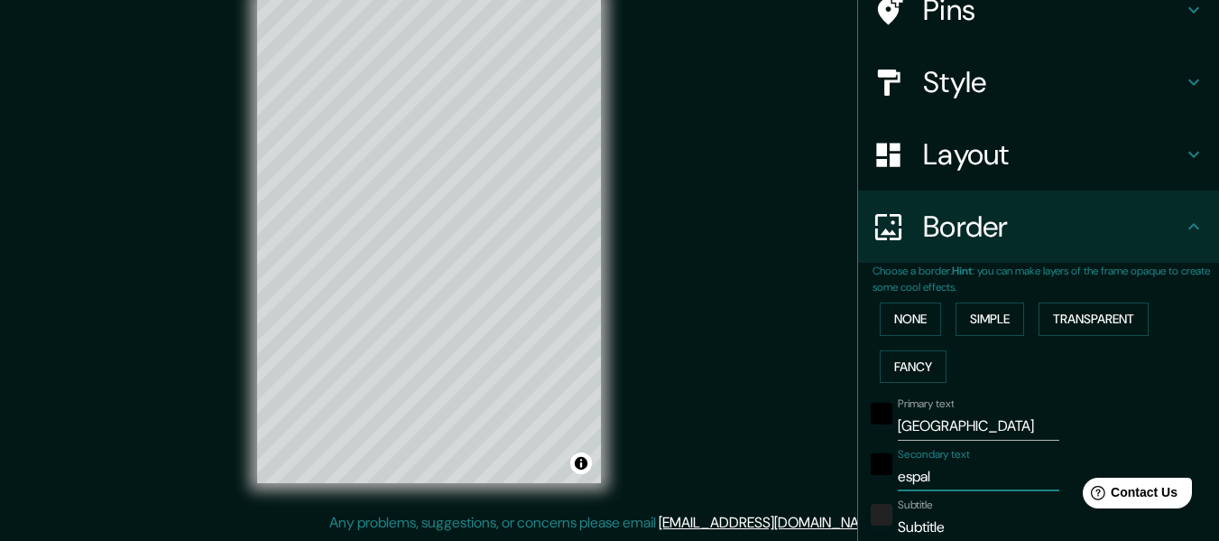
type input "espa"
type input "152"
type input "30"
type input "15"
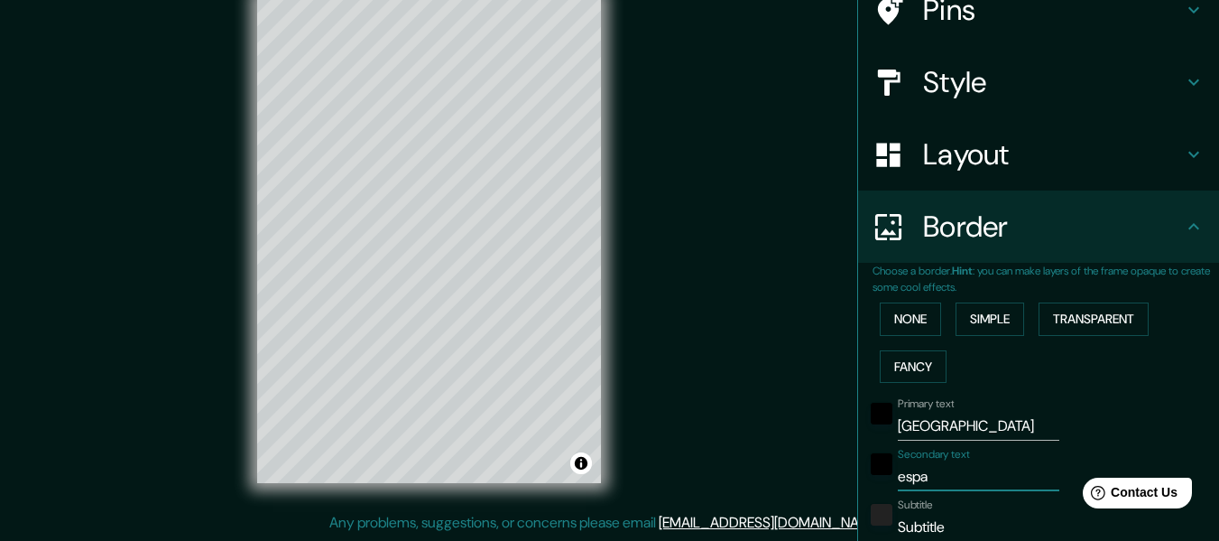
type input "españ"
type input "152"
type input "30"
type input "15"
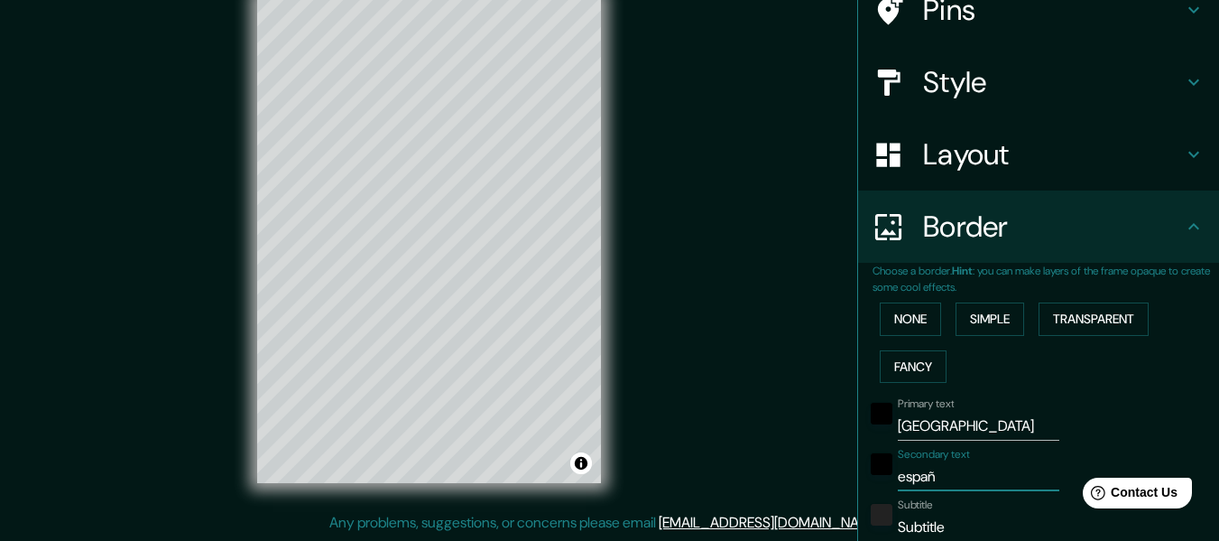
type input "españa"
type input "152"
type input "30"
type input "15"
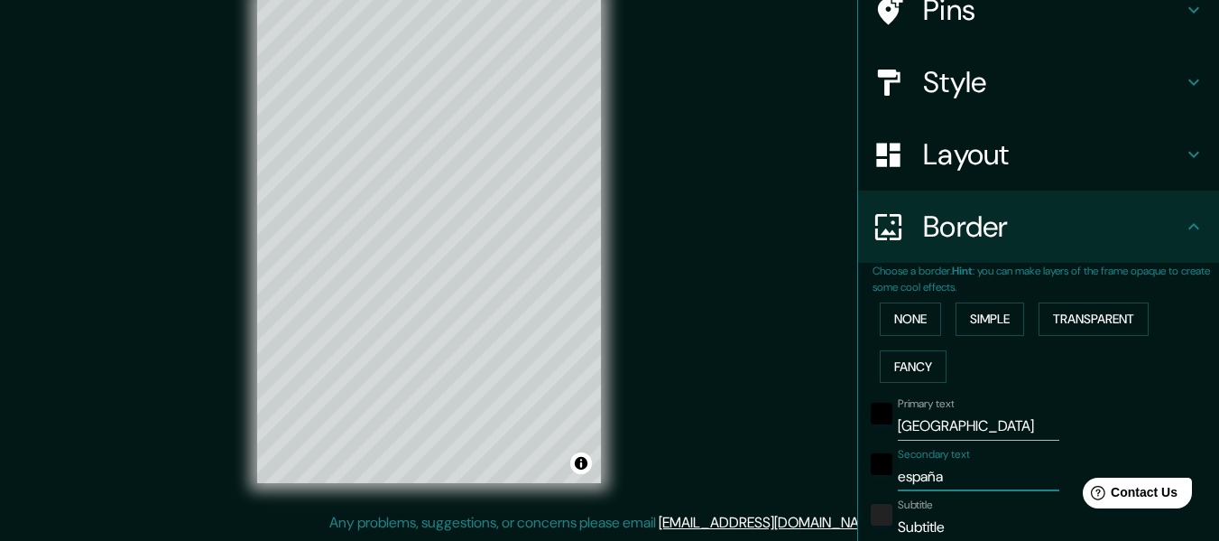
scroll to position [310, 0]
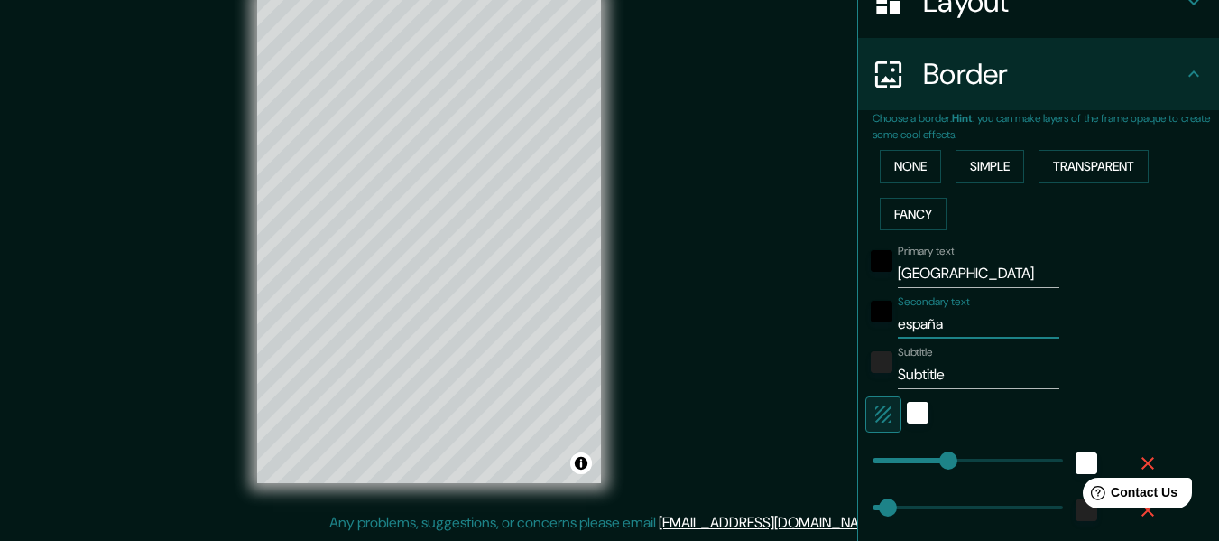
type input "españa"
click at [939, 384] on input "Subtitle" at bounding box center [979, 374] width 162 height 29
drag, startPoint x: 939, startPoint y: 384, endPoint x: 873, endPoint y: 385, distance: 65.9
click at [873, 385] on div "Subtitle Subtitle" at bounding box center [1014, 367] width 296 height 43
paste input "N 41° 24' 9.09900" E 2° 9' 48.93694""
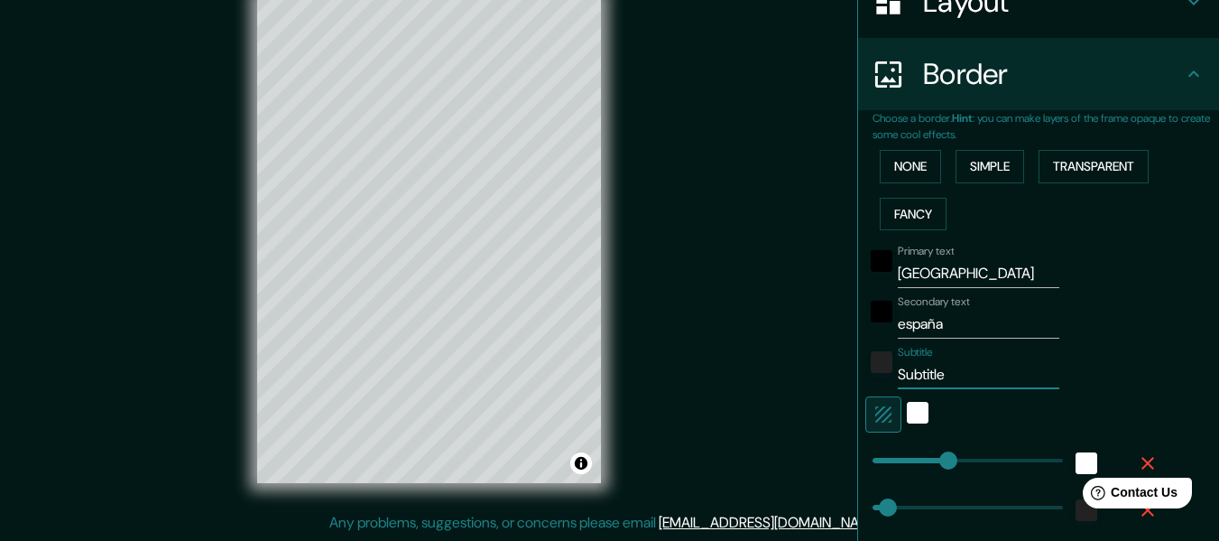
type input "N 41° 24' 9.09900" E 2° 9' 48.93694""
type input "152"
type input "30"
type input "15"
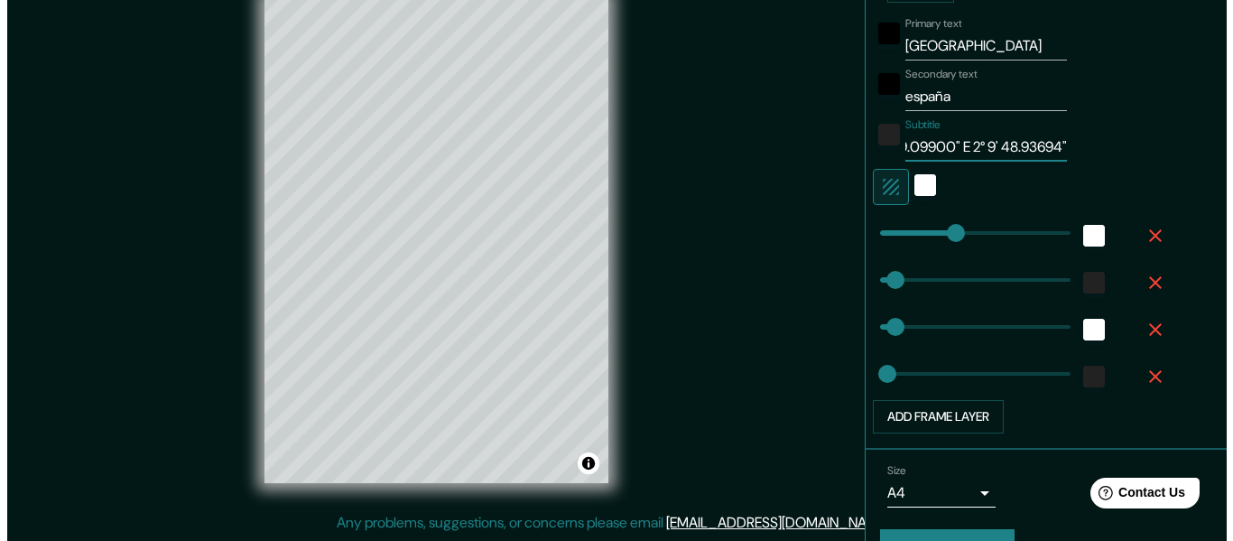
scroll to position [580, 0]
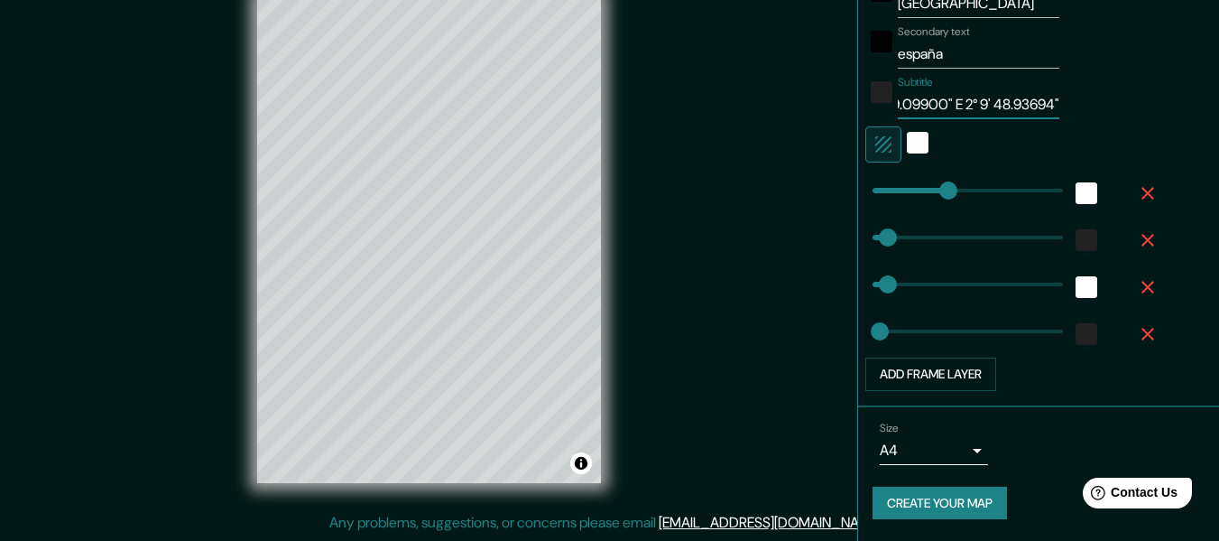
type input "N 41° 24' 9.09900" E 2° 9' 48.93694""
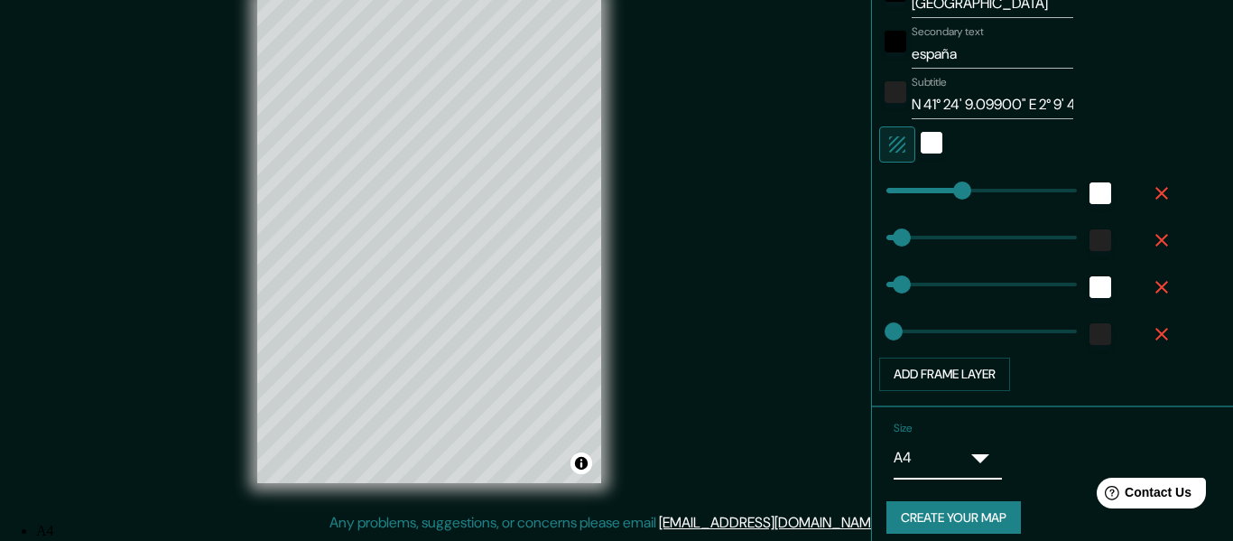
click at [948, 449] on body "Mappin Location Pins Style Layout Border Choose a border. Hint : you can make l…" at bounding box center [616, 238] width 1233 height 541
click at [940, 523] on li "A4" at bounding box center [627, 531] width 1183 height 16
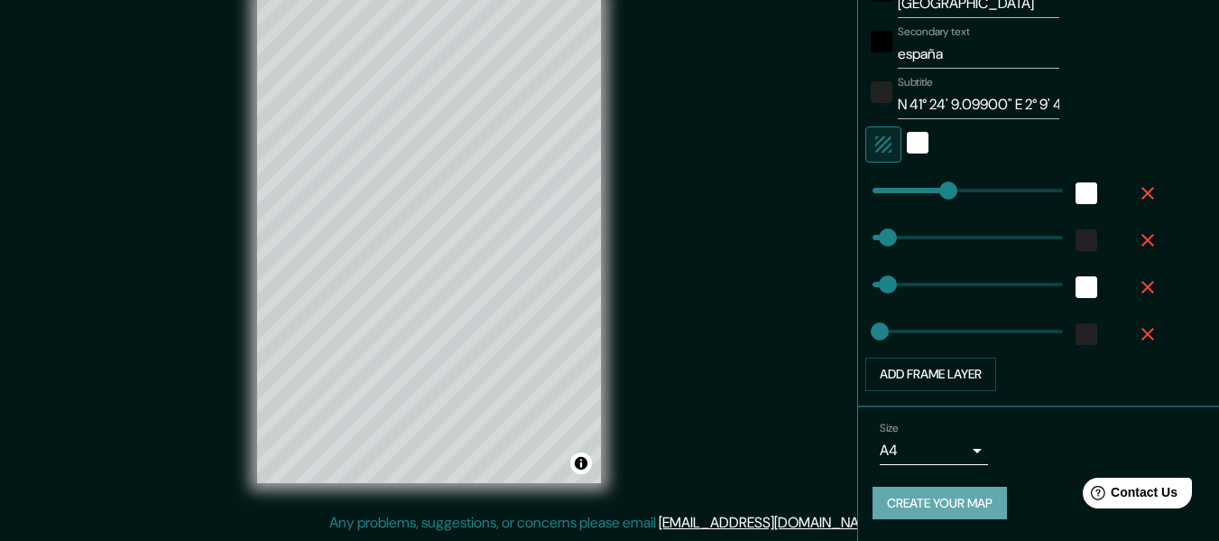
click at [968, 504] on button "Create your map" at bounding box center [940, 502] width 134 height 33
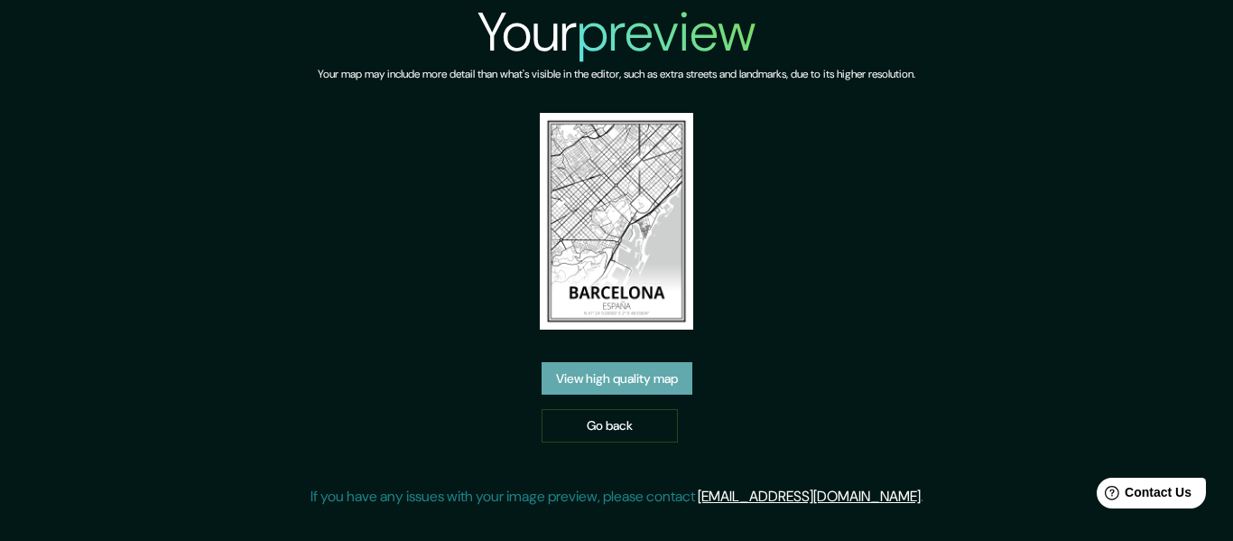
click at [646, 377] on link "View high quality map" at bounding box center [617, 378] width 151 height 33
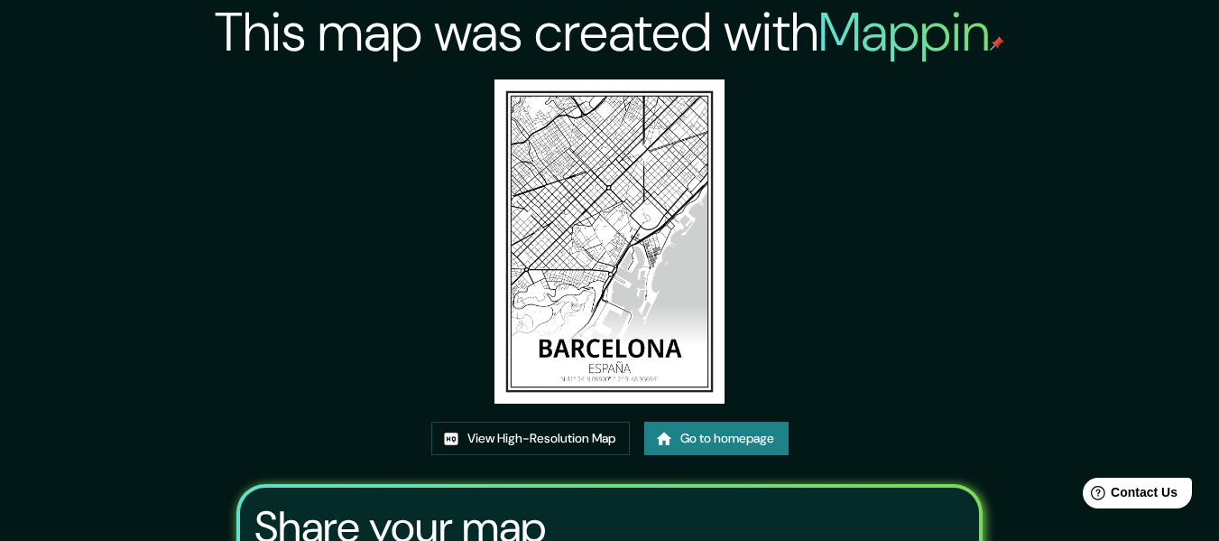
scroll to position [235, 0]
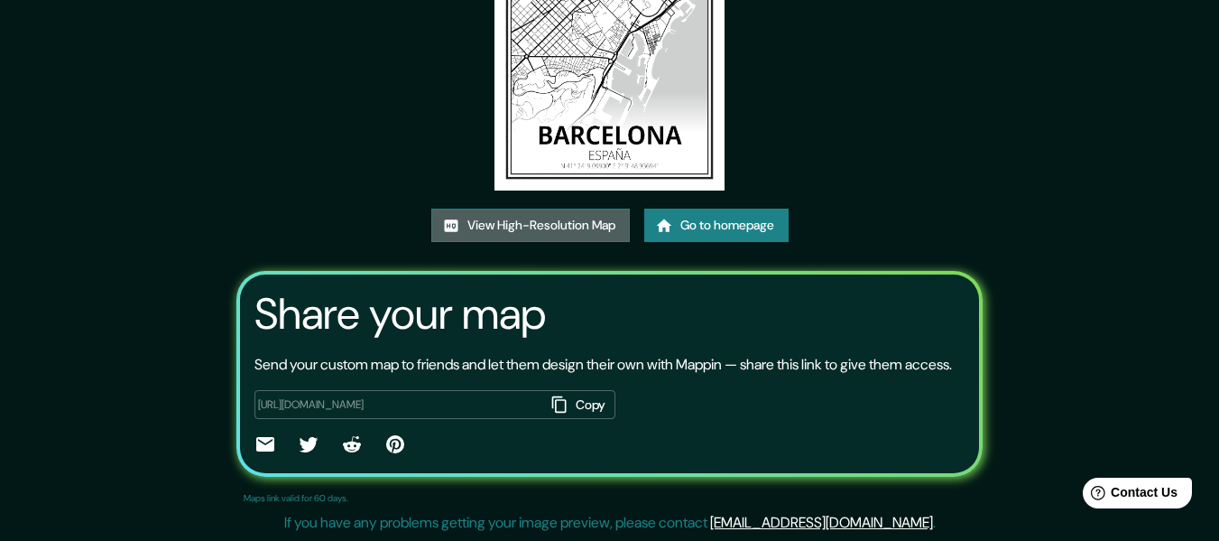
click at [577, 208] on link "View High-Resolution Map" at bounding box center [530, 224] width 199 height 33
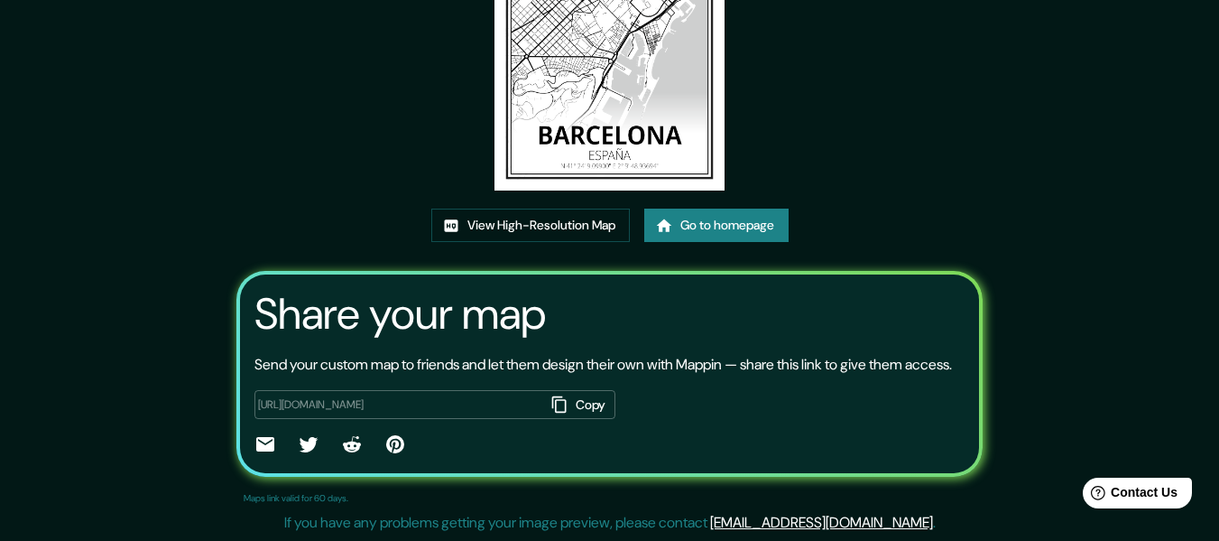
scroll to position [0, 0]
